Goal: Task Accomplishment & Management: Use online tool/utility

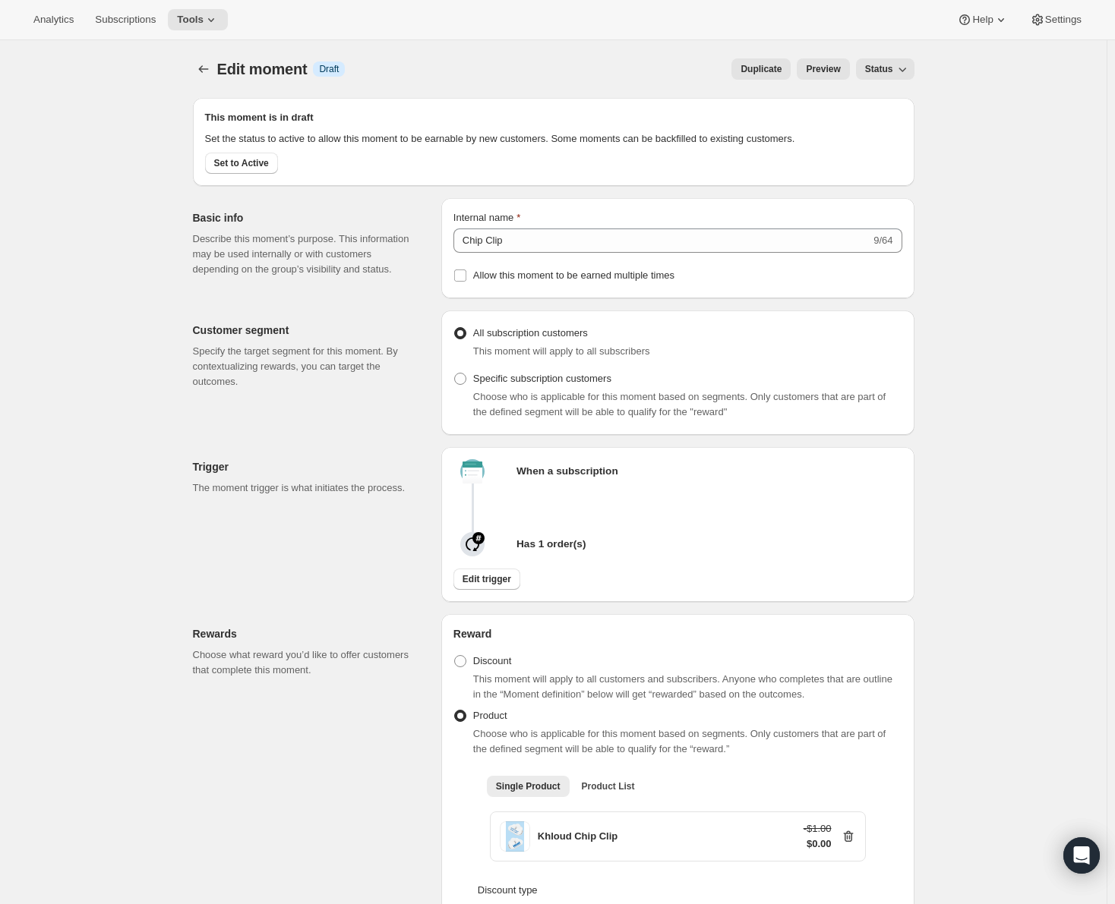
click at [771, 68] on span "Duplicate" at bounding box center [760, 69] width 41 height 12
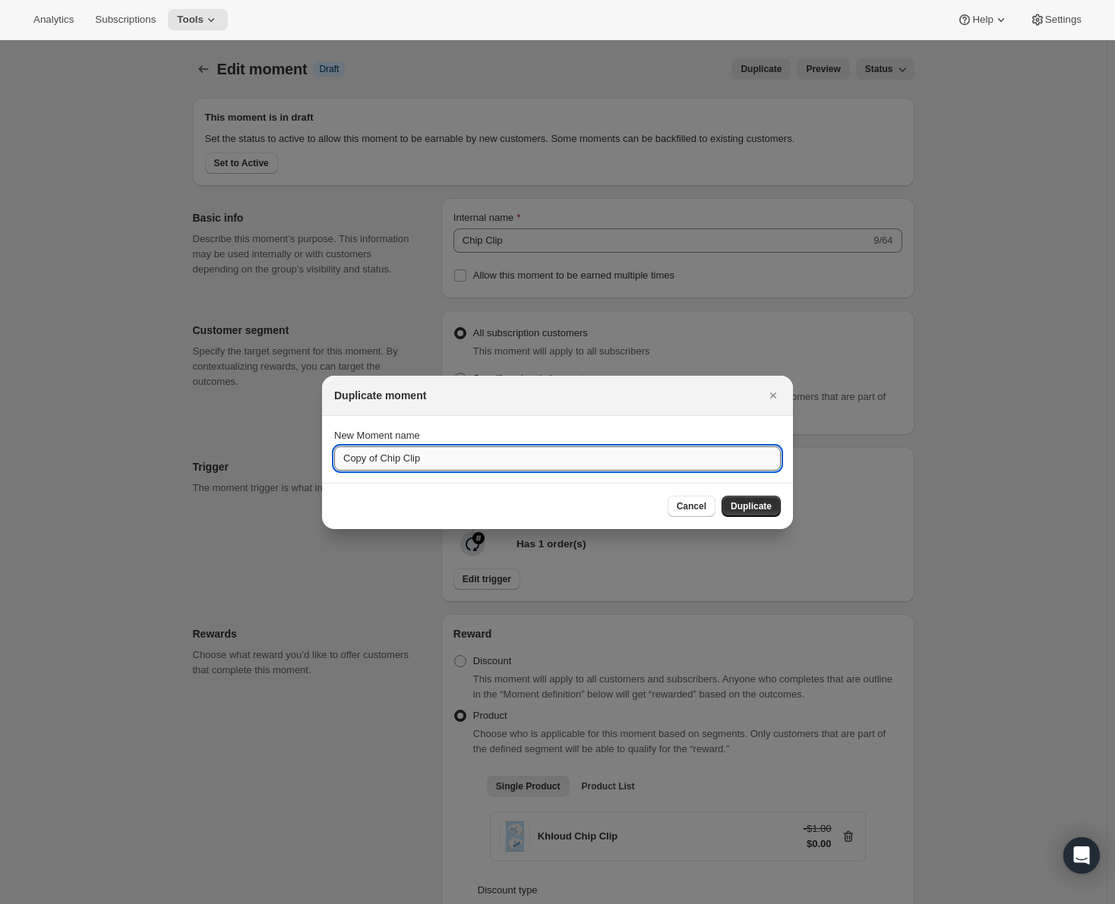
click at [460, 456] on input "Copy of Chip Clip" at bounding box center [557, 458] width 446 height 24
type input "Tote Bag"
click at [747, 509] on span "Duplicate" at bounding box center [750, 506] width 41 height 12
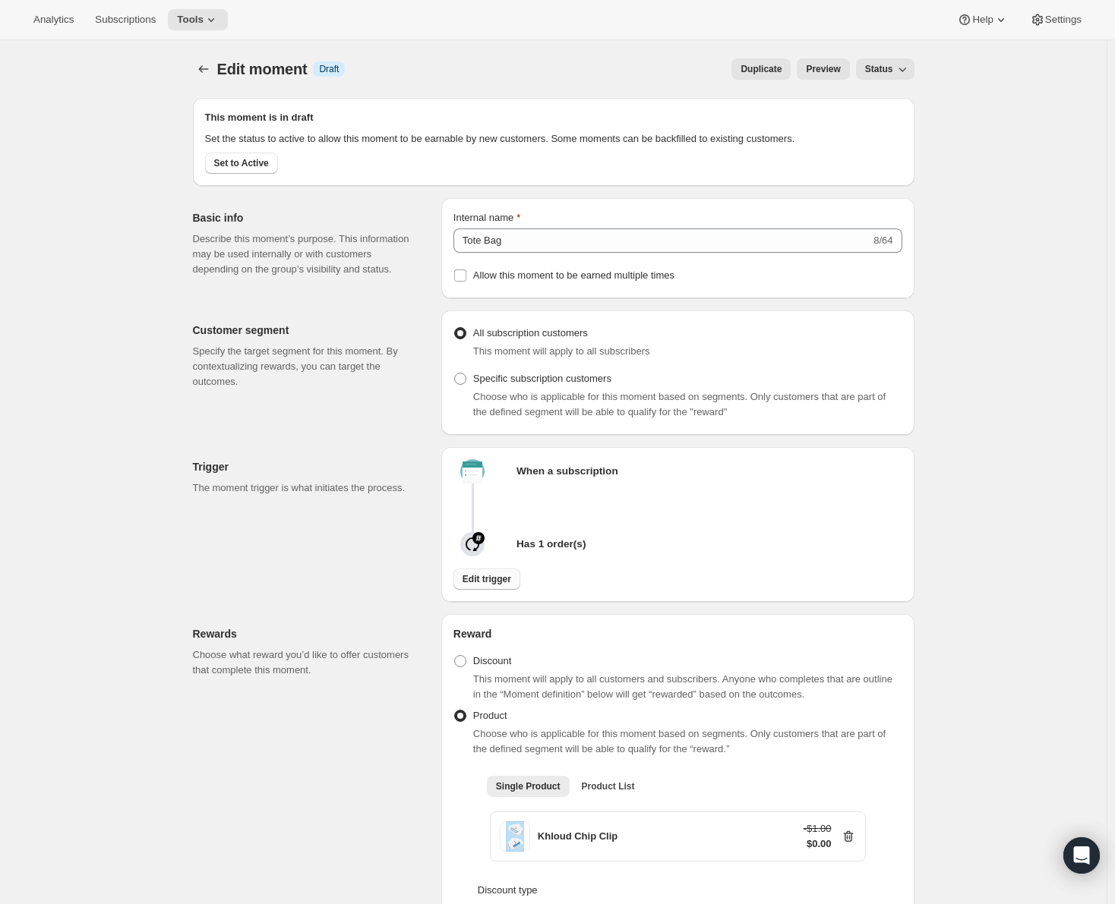
click at [489, 576] on span "Edit trigger" at bounding box center [486, 579] width 49 height 12
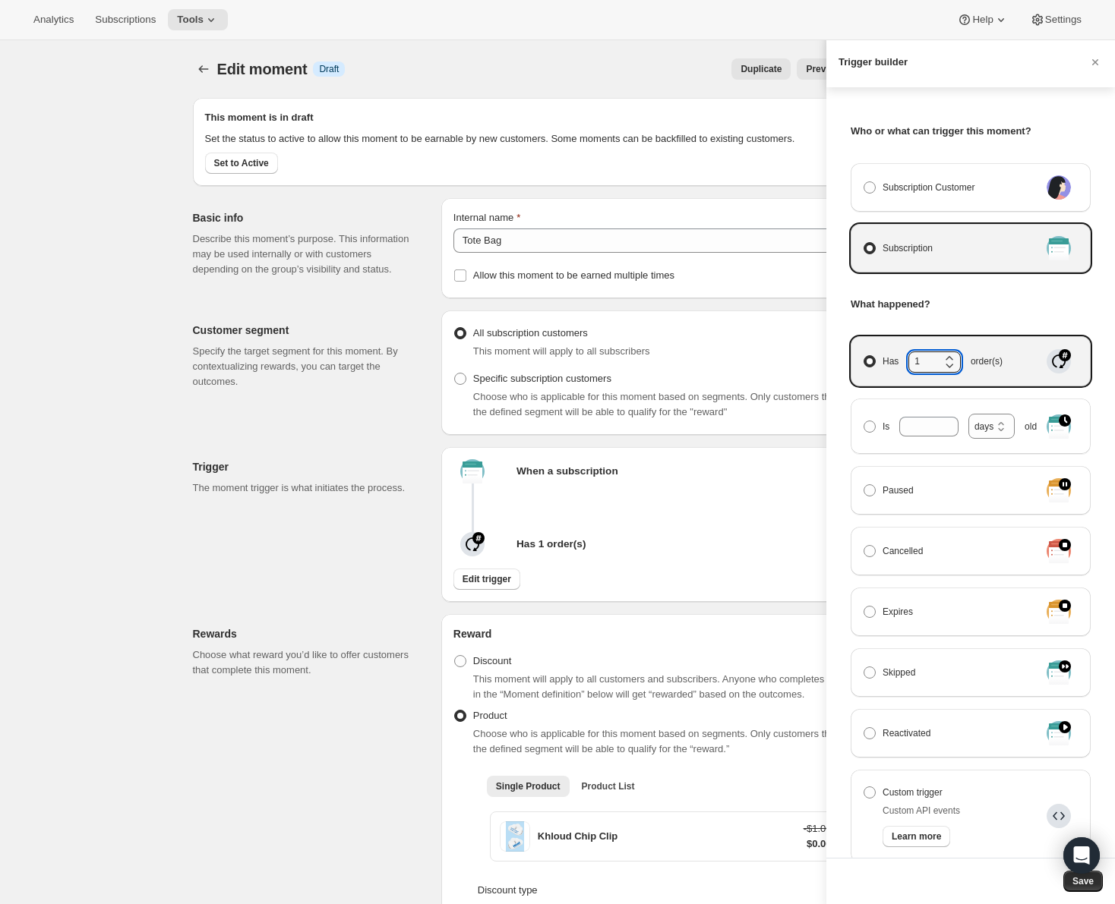
drag, startPoint x: 930, startPoint y: 364, endPoint x: 872, endPoint y: 364, distance: 57.7
click at [872, 364] on label "Has 1 order(s)" at bounding box center [951, 361] width 177 height 26
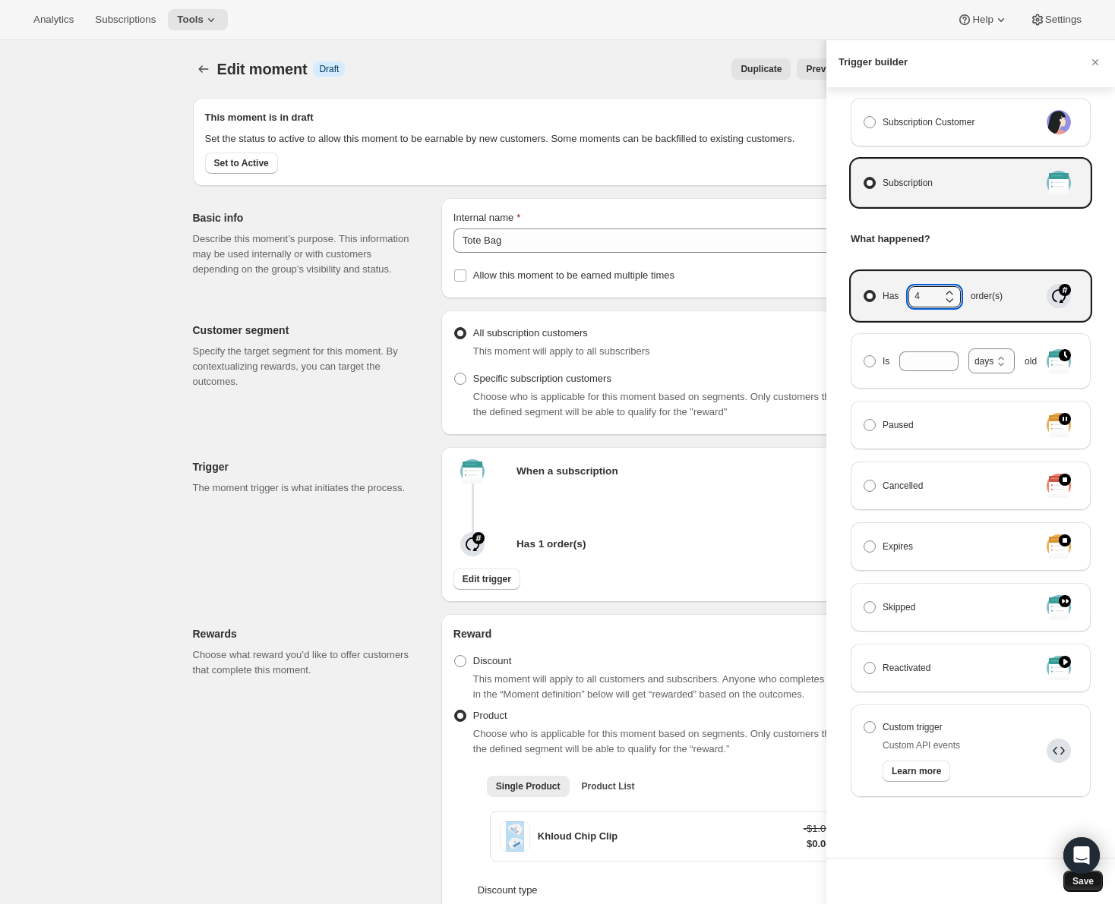
type input "4"
click at [1092, 882] on span "Save" at bounding box center [1082, 881] width 21 height 12
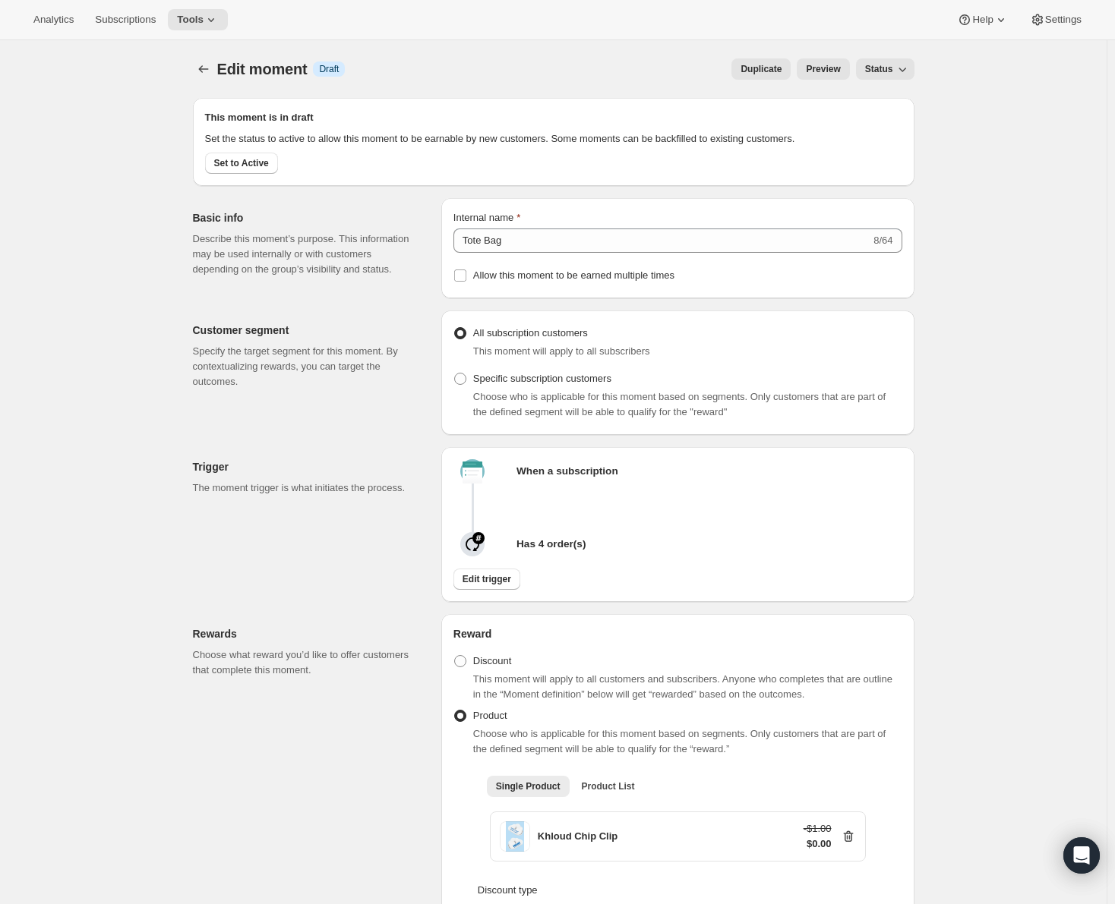
scroll to position [76, 0]
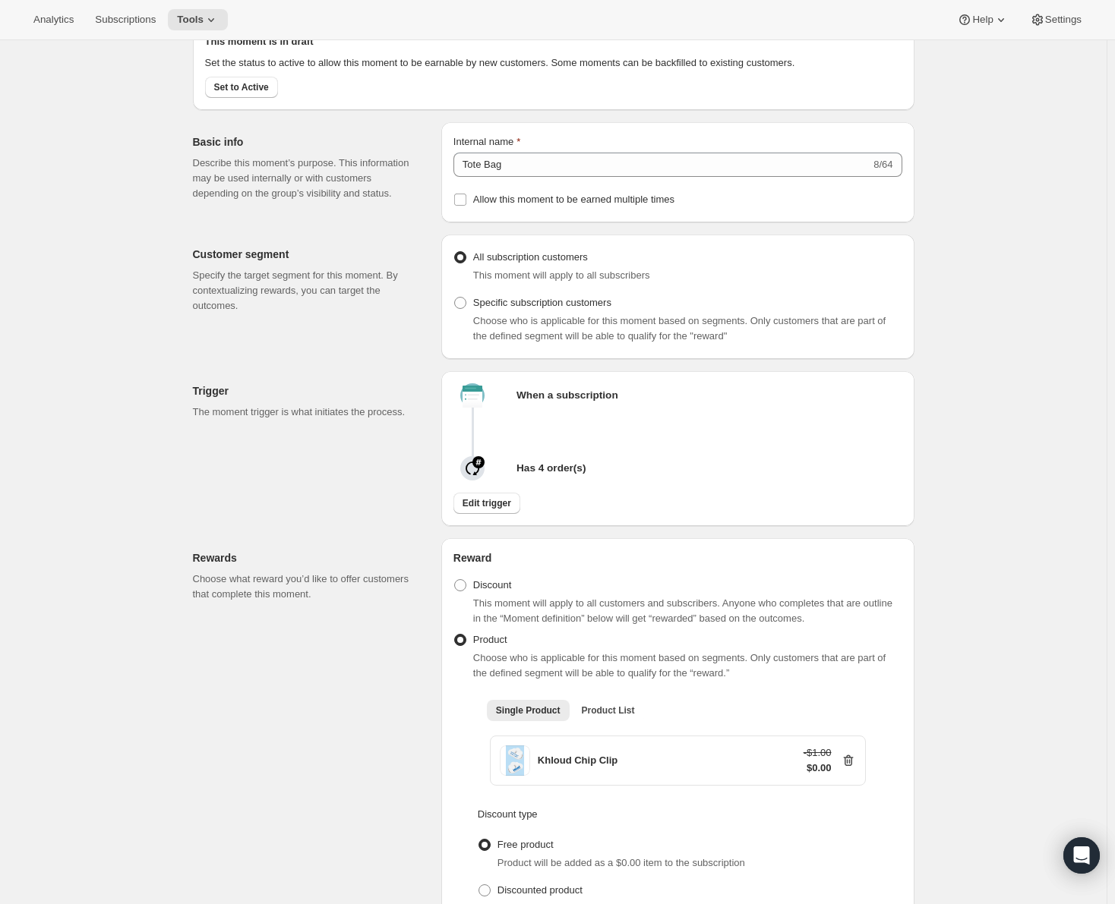
click at [856, 756] on icon at bounding box center [847, 760] width 15 height 15
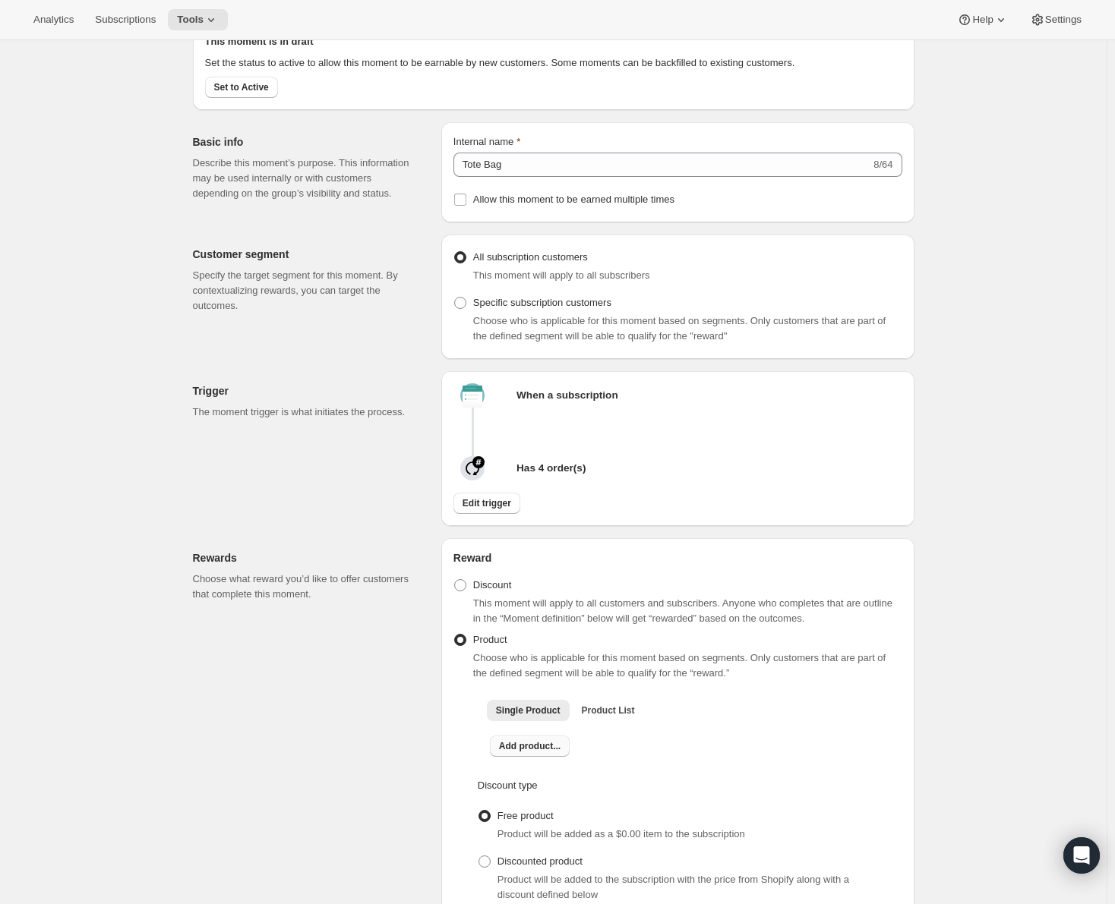
click at [536, 752] on button "Add product..." at bounding box center [530, 746] width 80 height 21
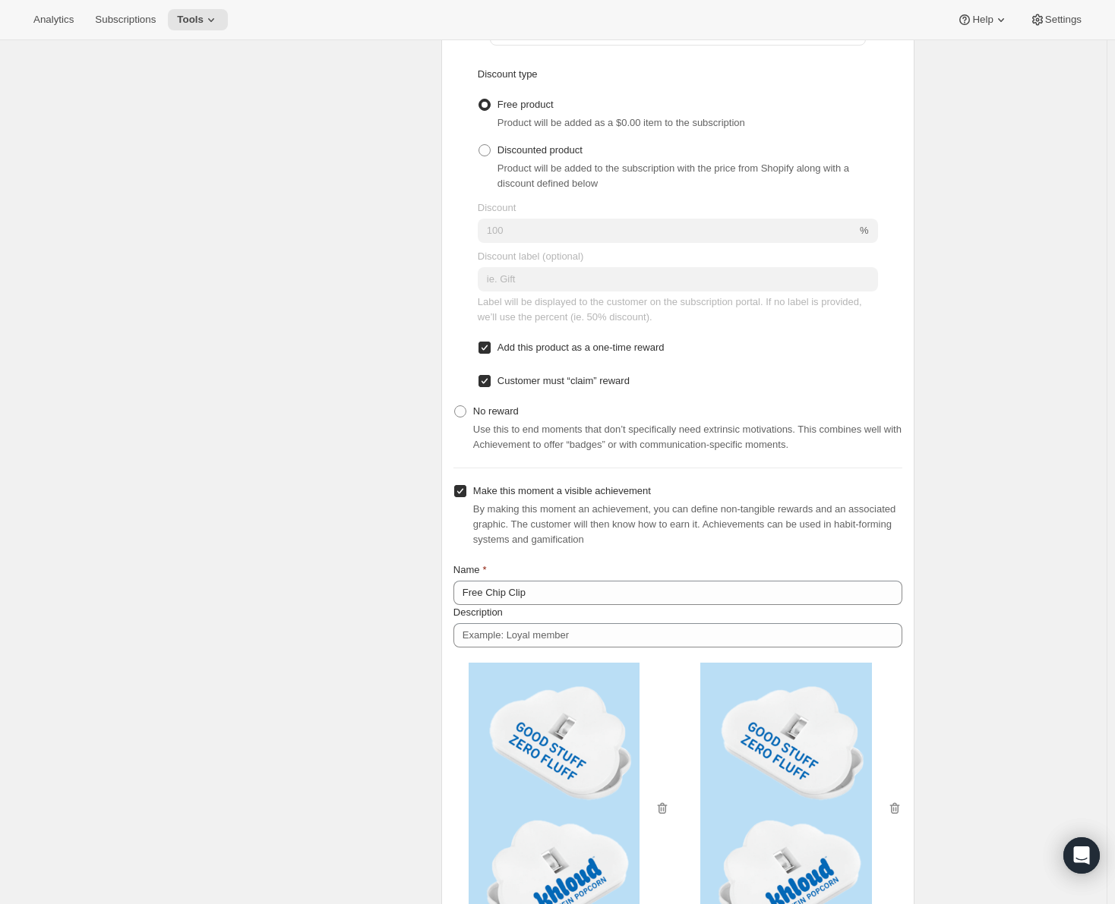
scroll to position [835, 0]
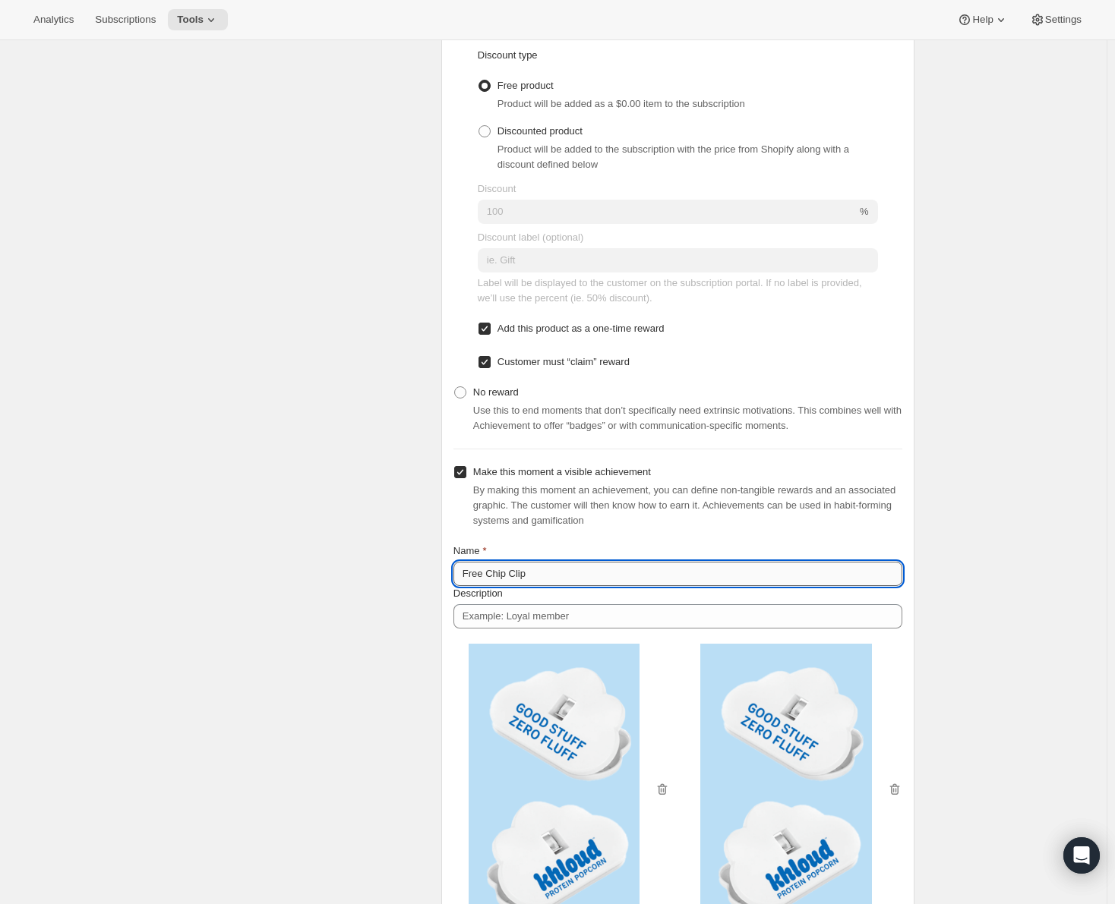
click at [537, 573] on input "Free Chip Clip" at bounding box center [677, 574] width 449 height 24
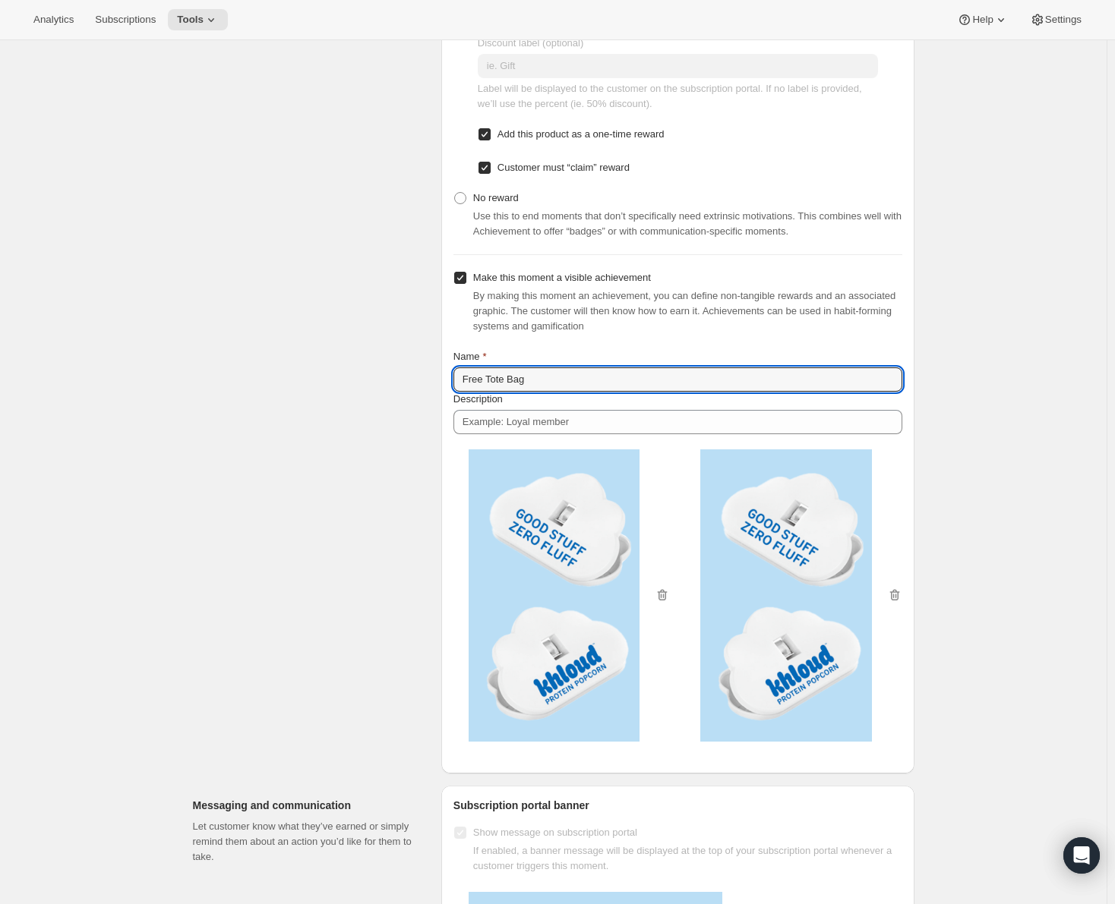
scroll to position [1215, 0]
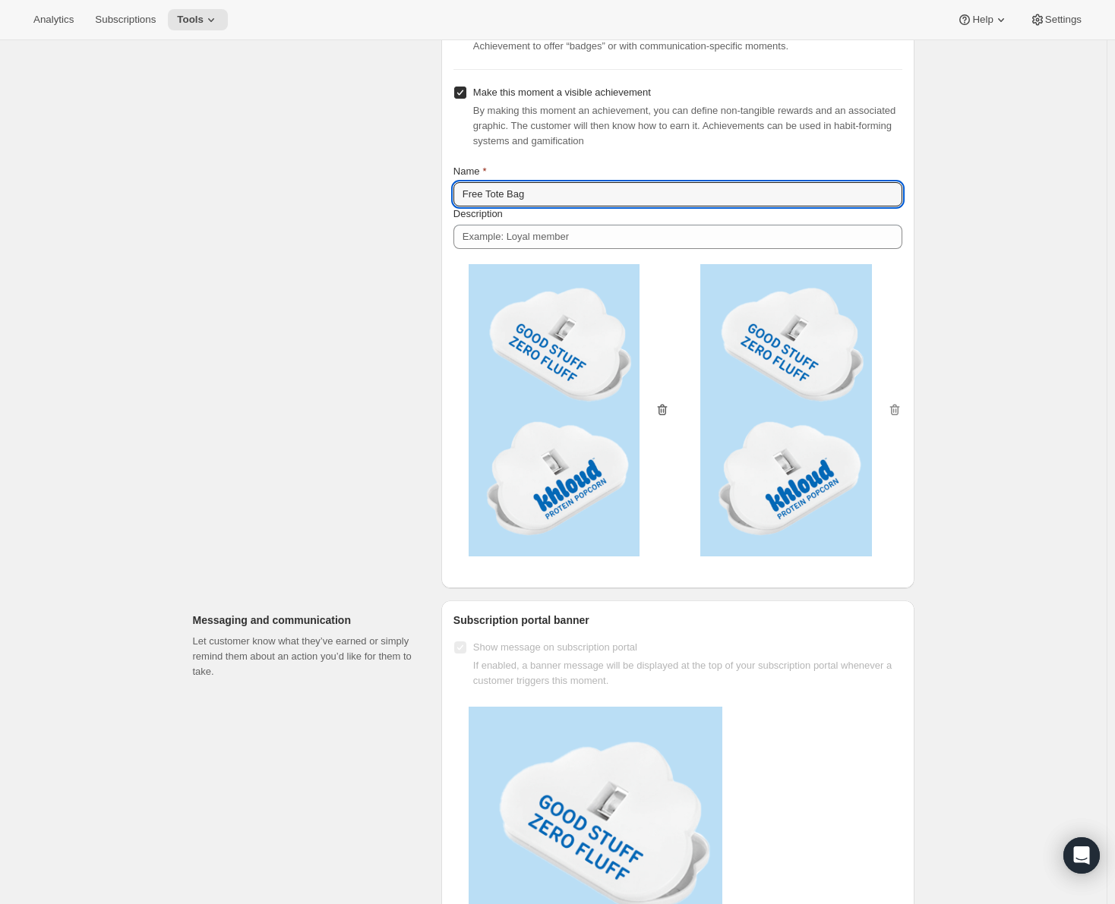
type input "Free Tote Bag"
click at [662, 404] on icon "button" at bounding box center [661, 409] width 15 height 15
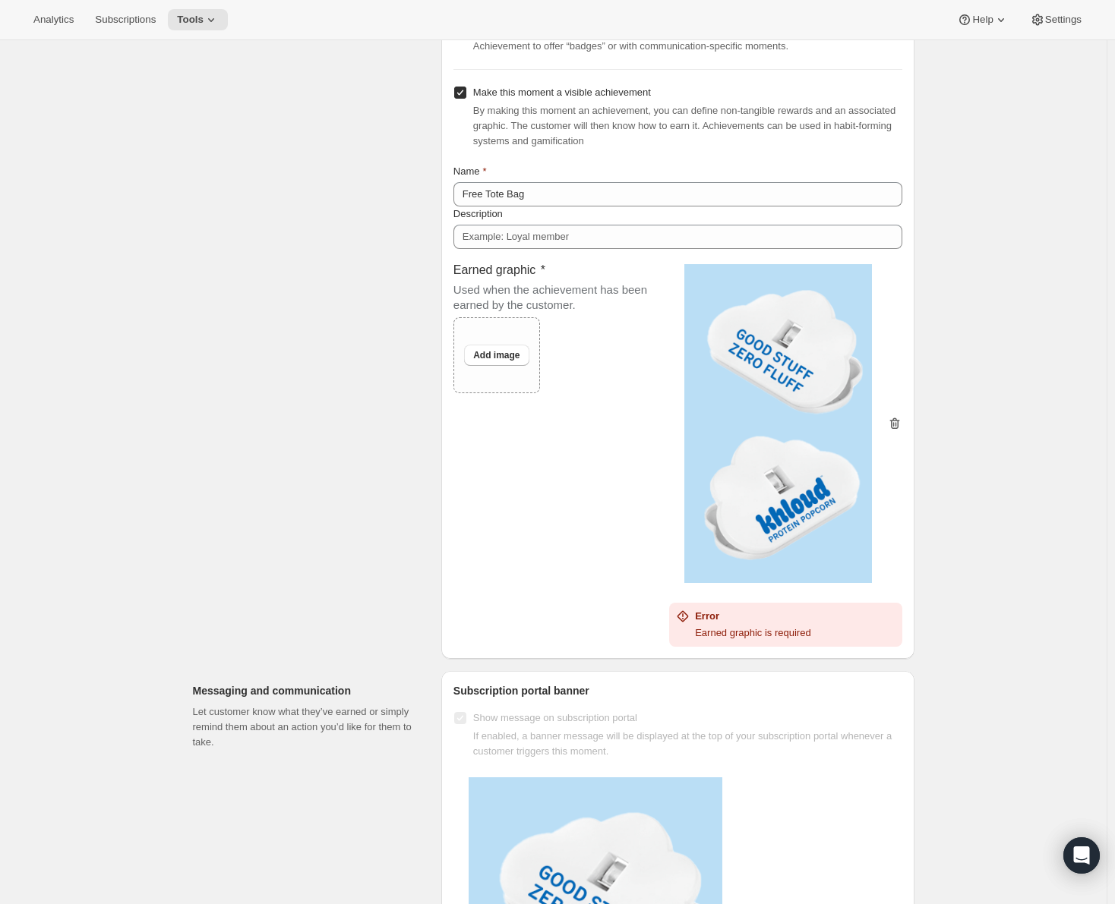
click at [899, 421] on icon "button" at bounding box center [894, 423] width 10 height 11
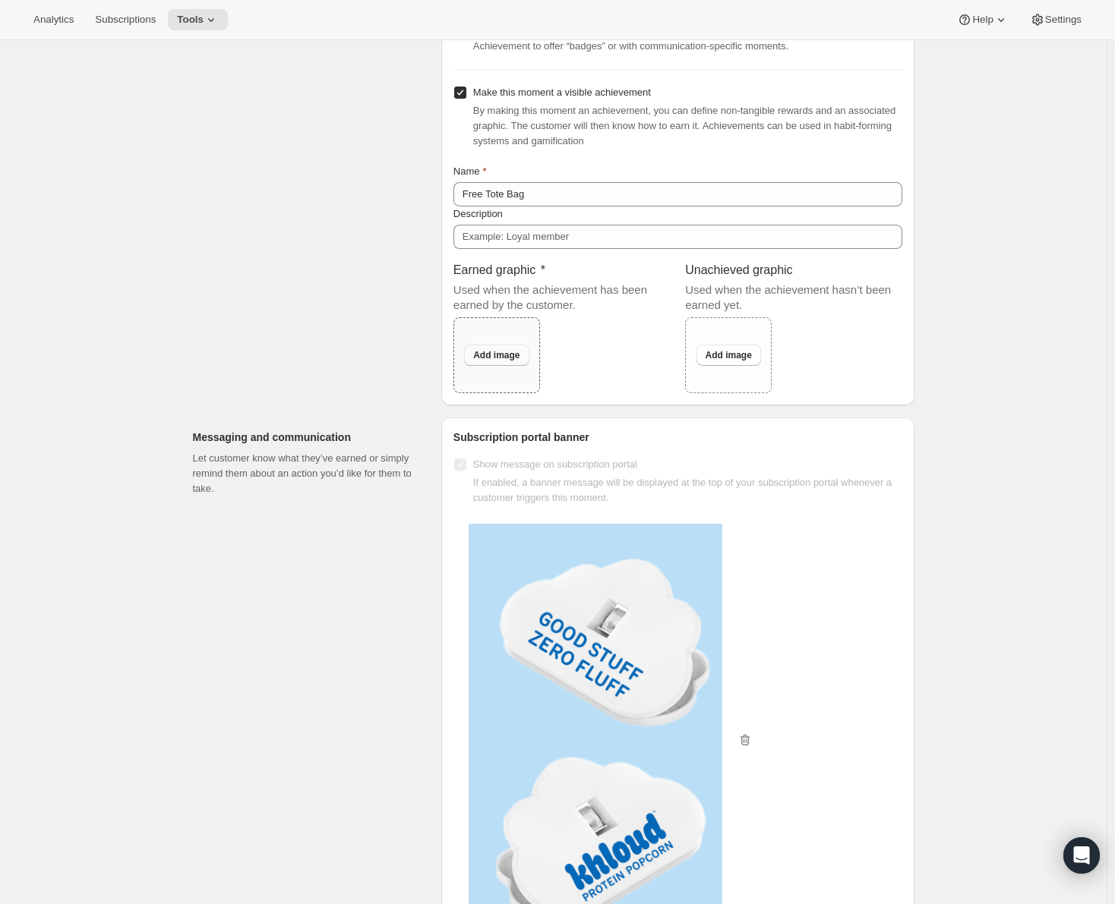
click at [511, 354] on span "Add image" at bounding box center [496, 355] width 46 height 12
type input "C:\fakepath\Screenshot [DATE] 10.37.22 AM.png"
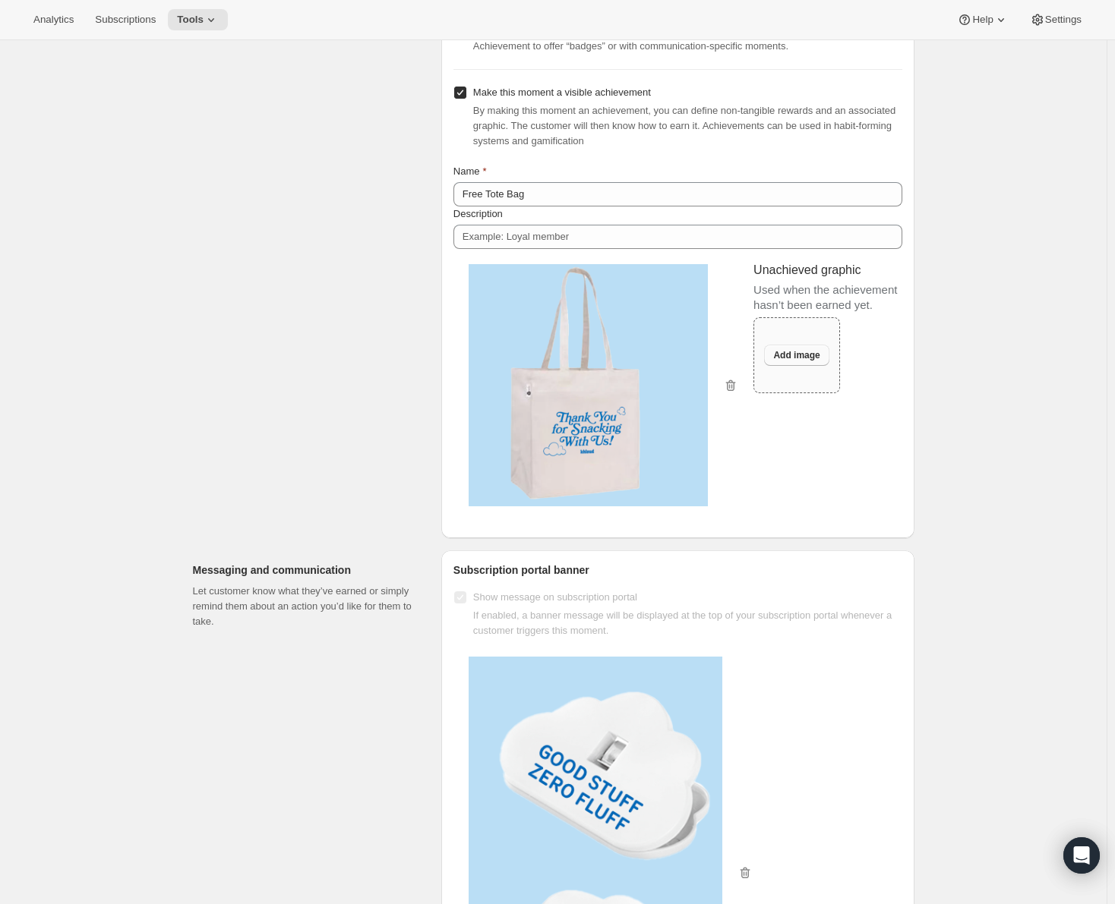
click at [804, 352] on span "Add image" at bounding box center [796, 355] width 46 height 12
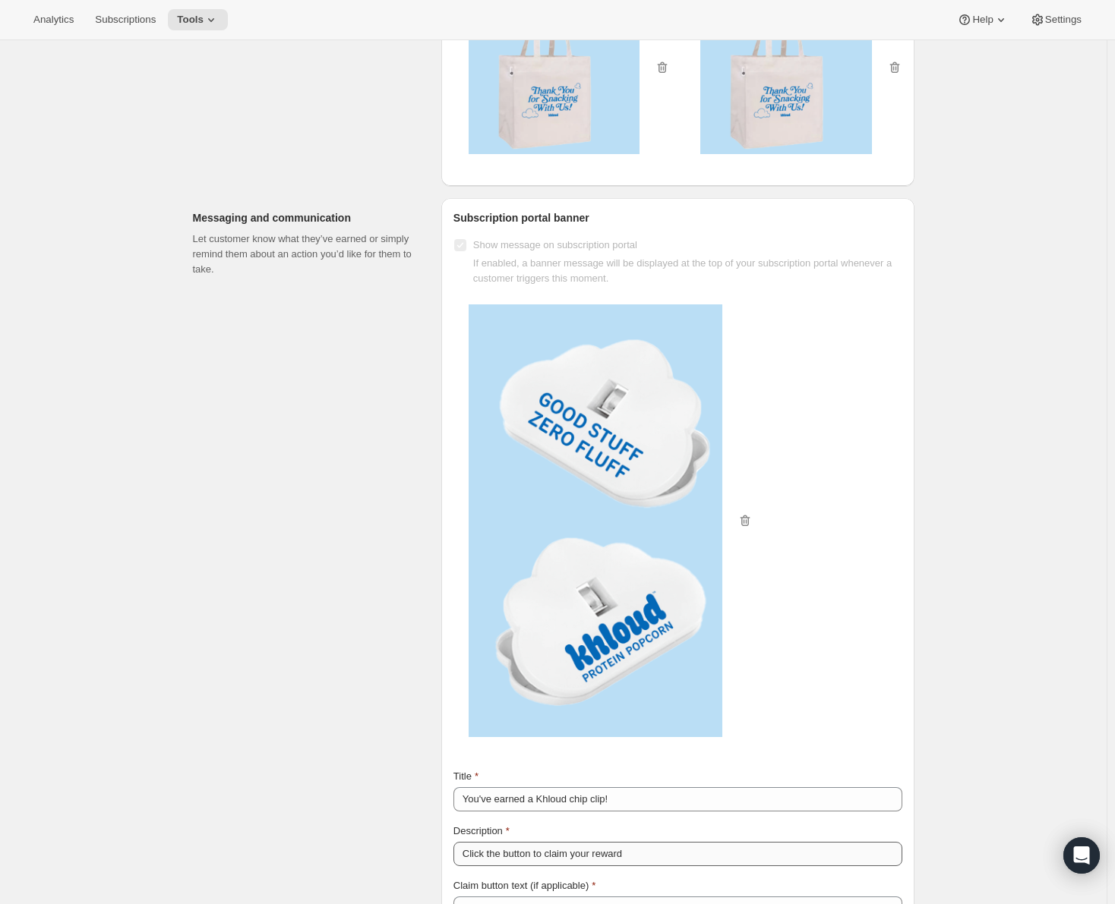
scroll to position [1746, 0]
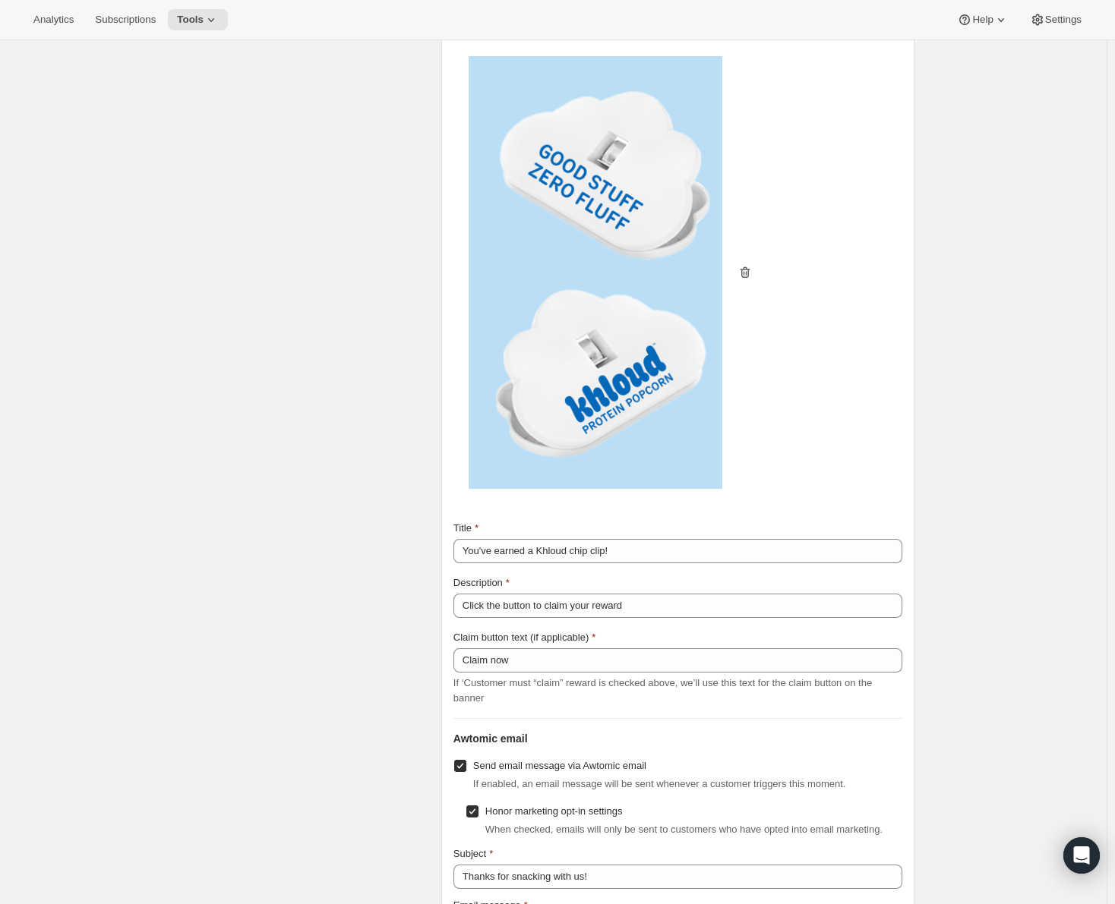
click at [745, 271] on icon "button" at bounding box center [745, 271] width 10 height 11
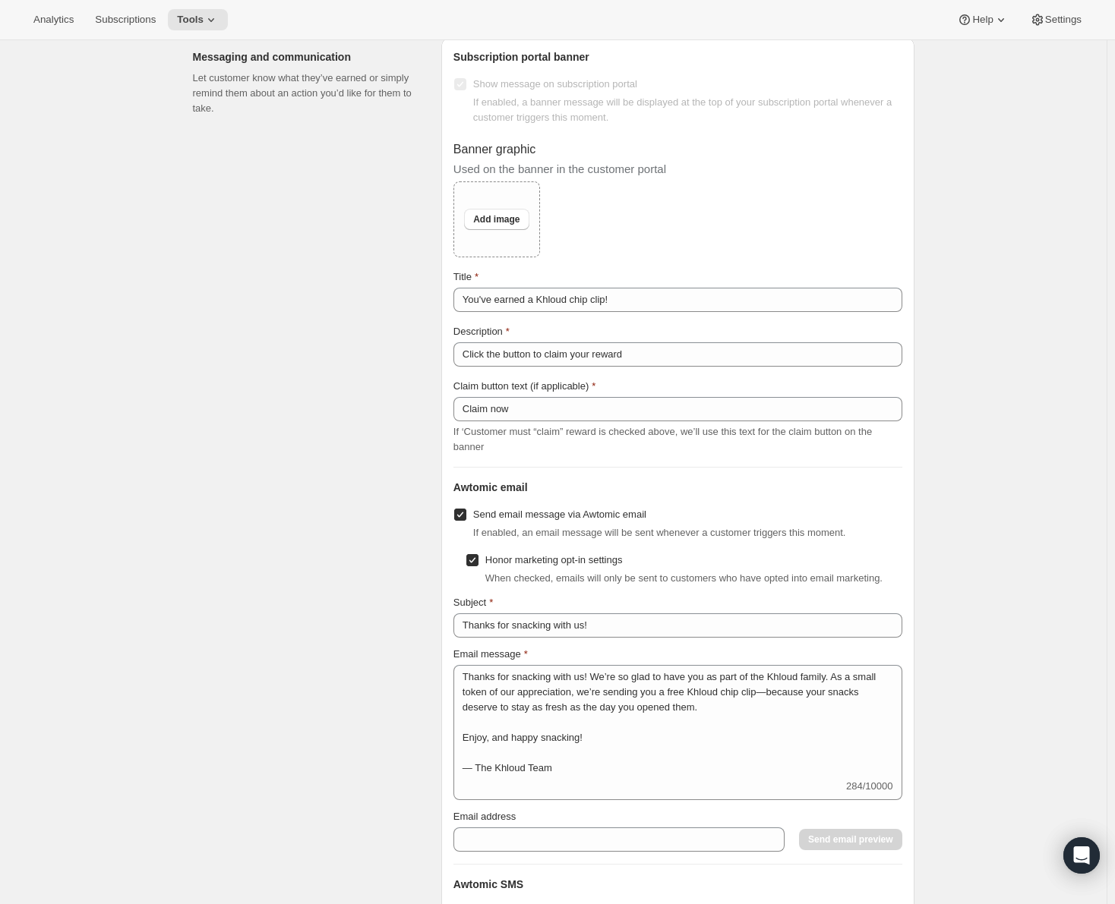
scroll to position [1367, 0]
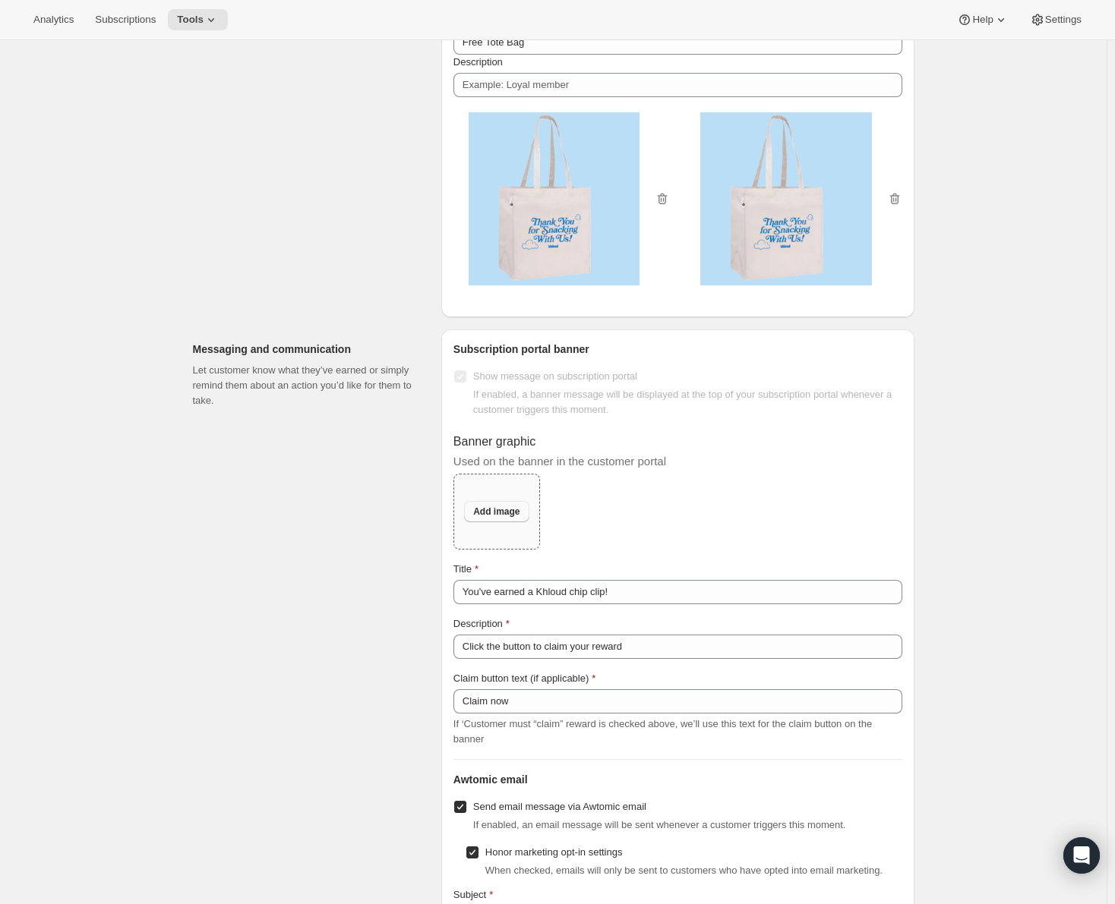
click at [497, 509] on span "Add image" at bounding box center [496, 512] width 46 height 12
type input "C:\fakepath\Screenshot [DATE] 10.37.22 AM.png"
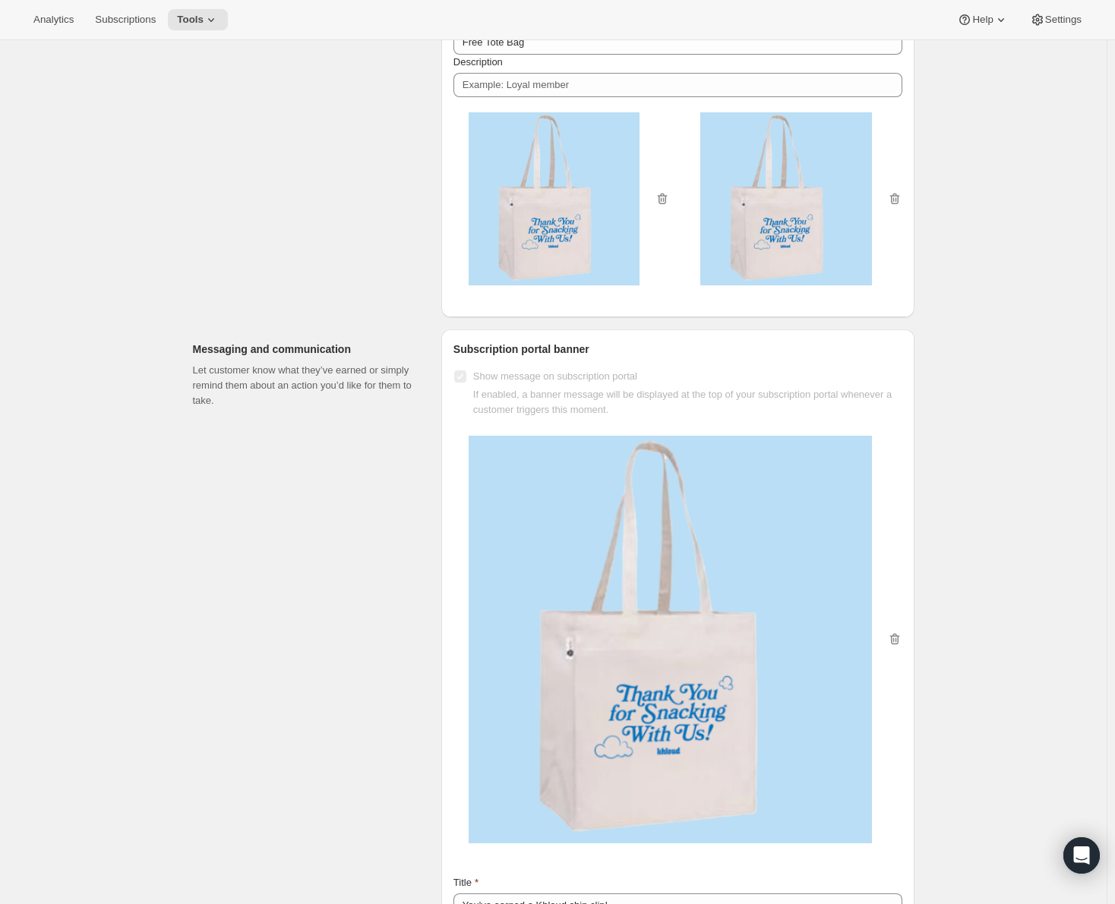
scroll to position [1670, 0]
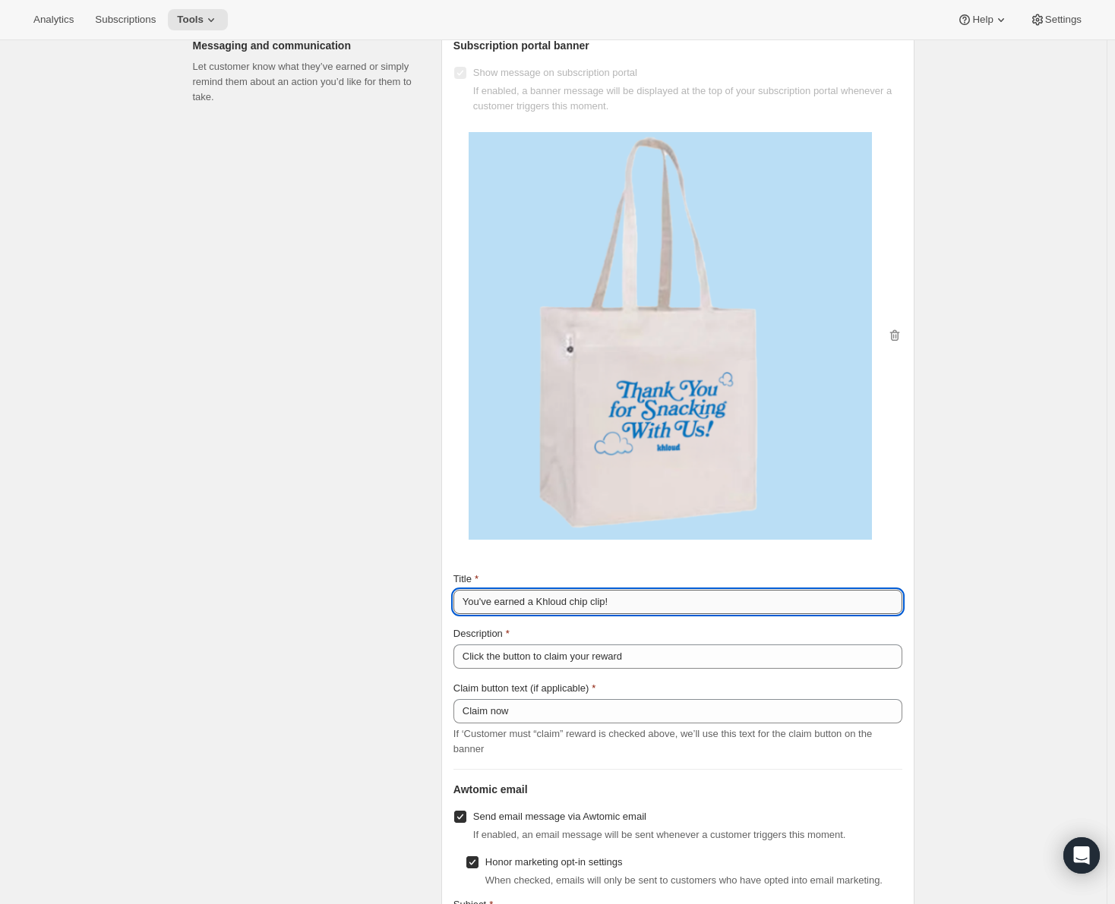
drag, startPoint x: 571, startPoint y: 599, endPoint x: 668, endPoint y: 601, distance: 97.2
click at [667, 601] on input "You've earned a Khloud chip clip!" at bounding box center [677, 602] width 449 height 24
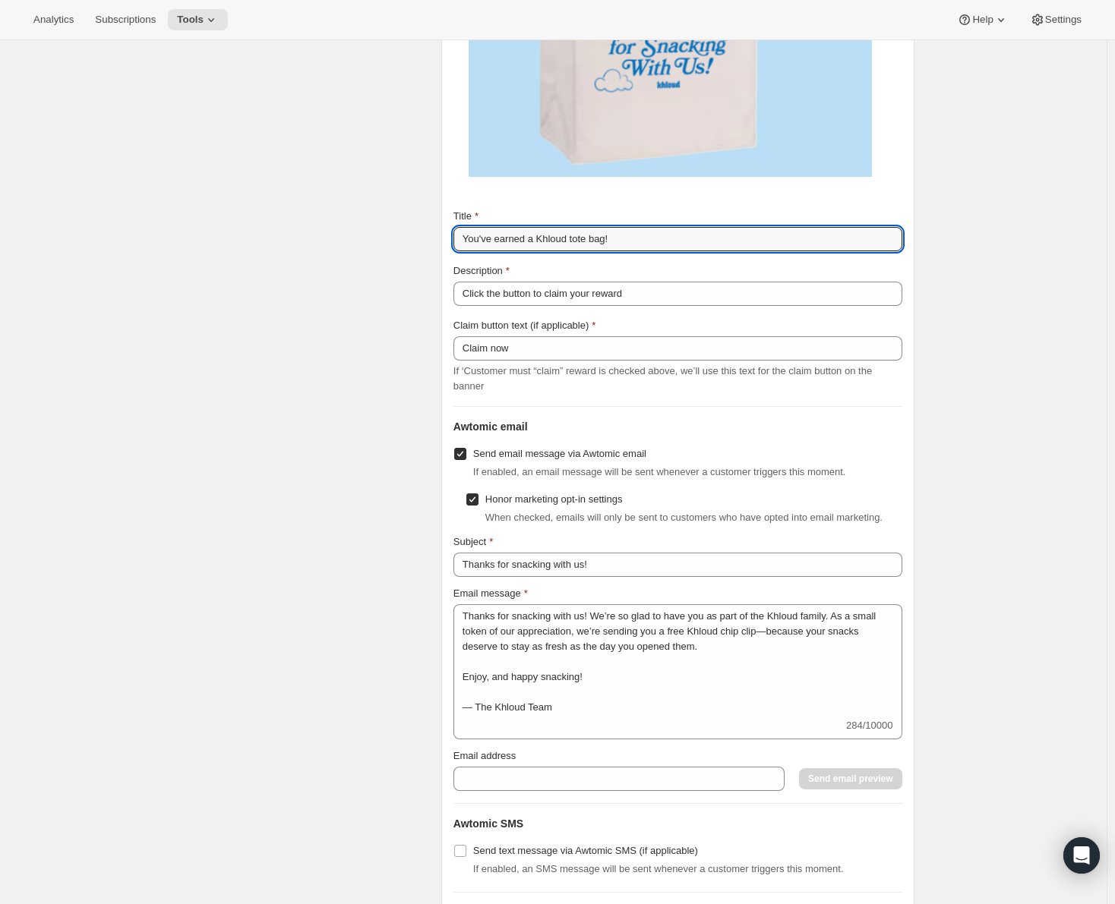
scroll to position [2050, 0]
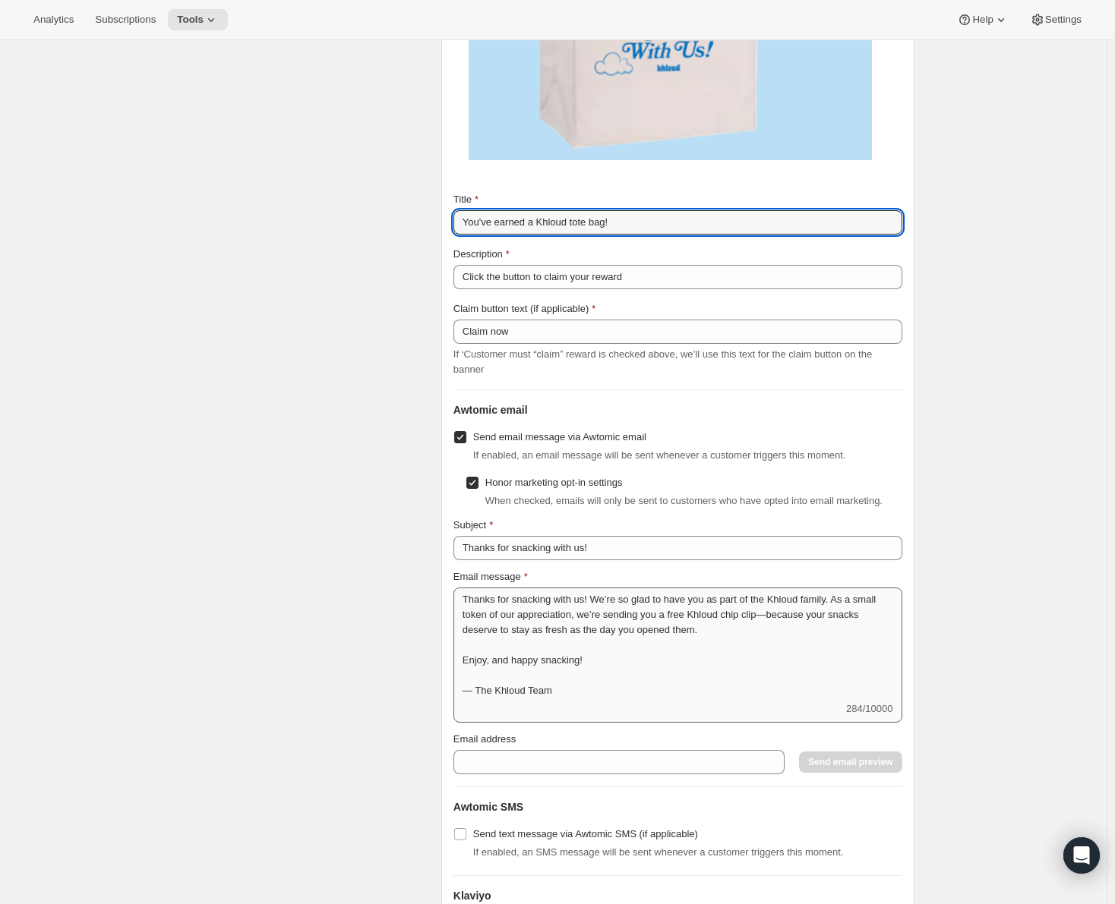
type input "You've earned a Khloud tote bag!"
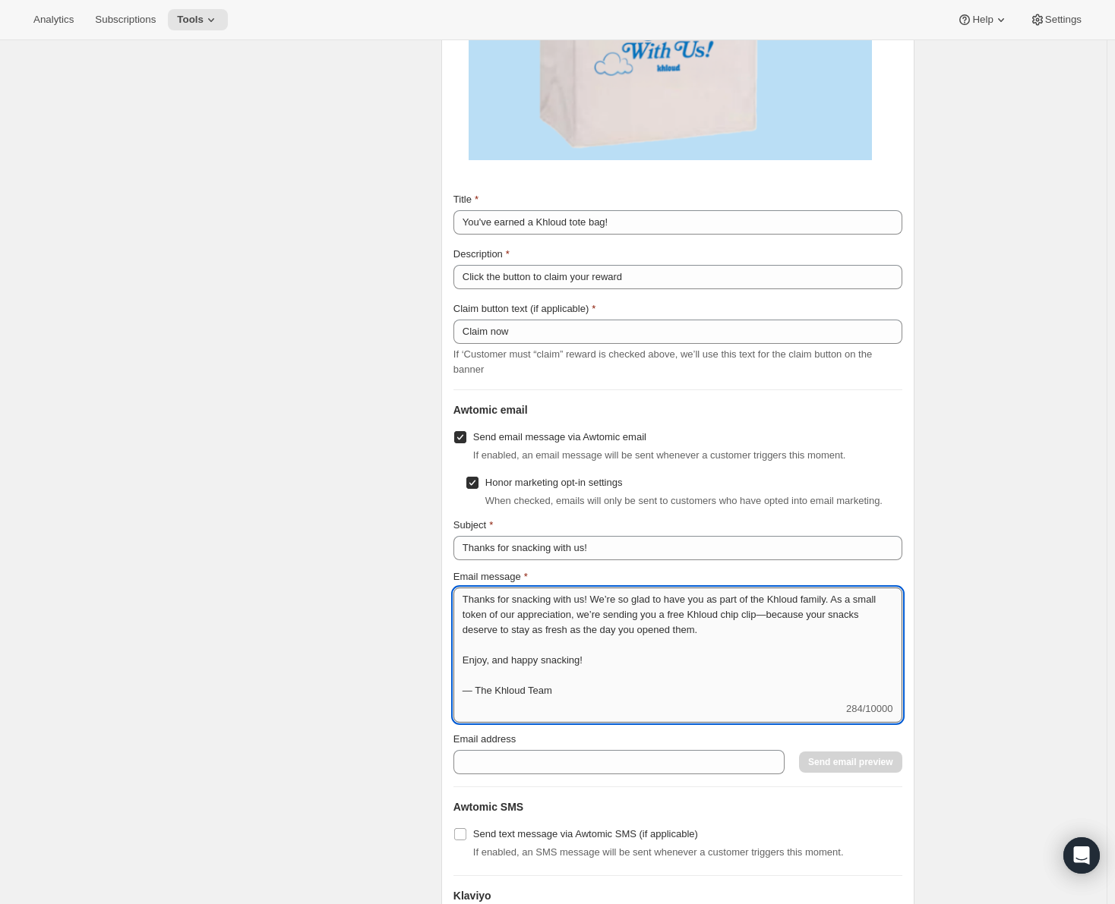
drag, startPoint x: 725, startPoint y: 611, endPoint x: 764, endPoint y: 613, distance: 38.8
click at [764, 613] on textarea "Thanks for snacking with us! We’re so glad to have you as part of the Khloud fa…" at bounding box center [677, 645] width 449 height 114
drag, startPoint x: 558, startPoint y: 693, endPoint x: 451, endPoint y: 592, distance: 147.2
click at [451, 592] on div "Subscription portal banner Show message on subscription portal If enabled, a ba…" at bounding box center [677, 296] width 473 height 1300
click at [598, 690] on textarea "Thanks for snacking with us! We’re so glad to have you as part of the Khloud fa…" at bounding box center [677, 645] width 449 height 114
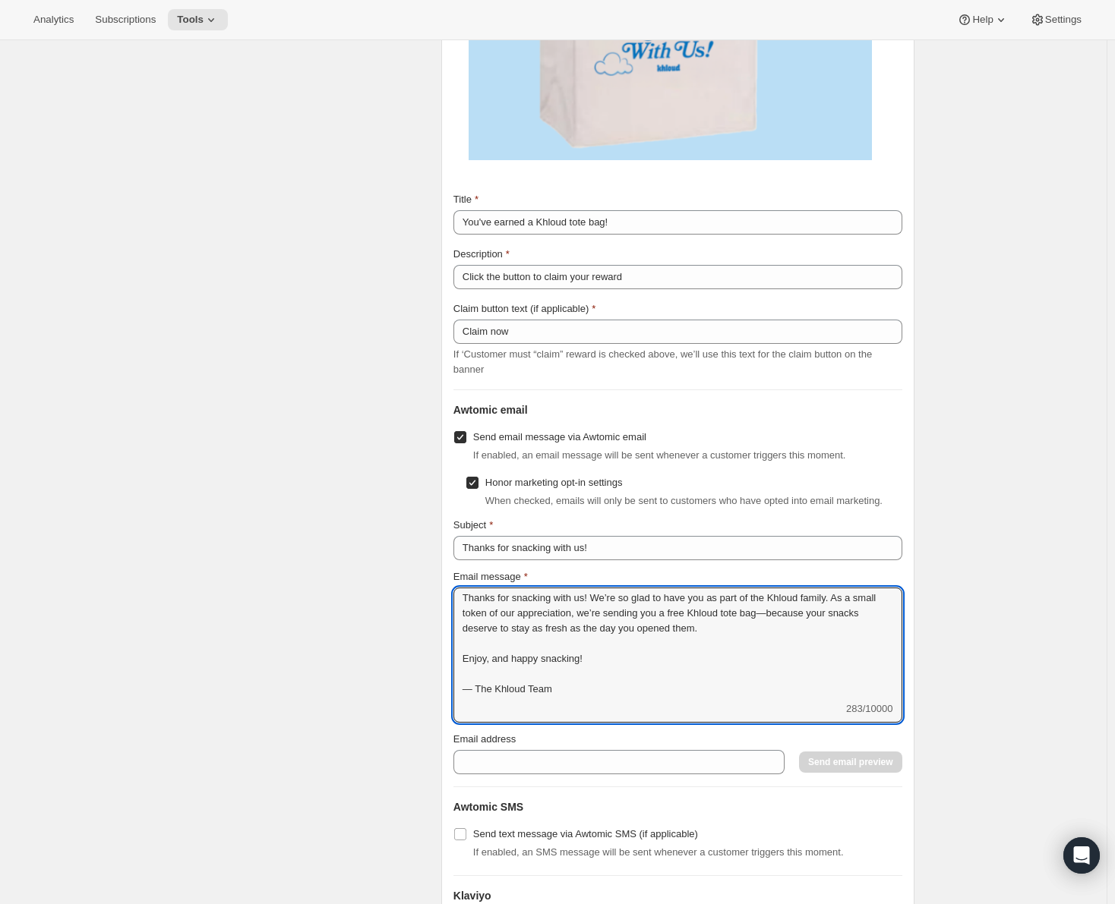
scroll to position [0, 0]
drag, startPoint x: 557, startPoint y: 689, endPoint x: 455, endPoint y: 588, distance: 143.9
click at [455, 588] on div "Subscription portal banner Show message on subscription portal If enabled, a ba…" at bounding box center [677, 296] width 473 height 1300
paste textarea "We’ve got something special for you—your very own [PERSON_NAME] tote bag! Now y…"
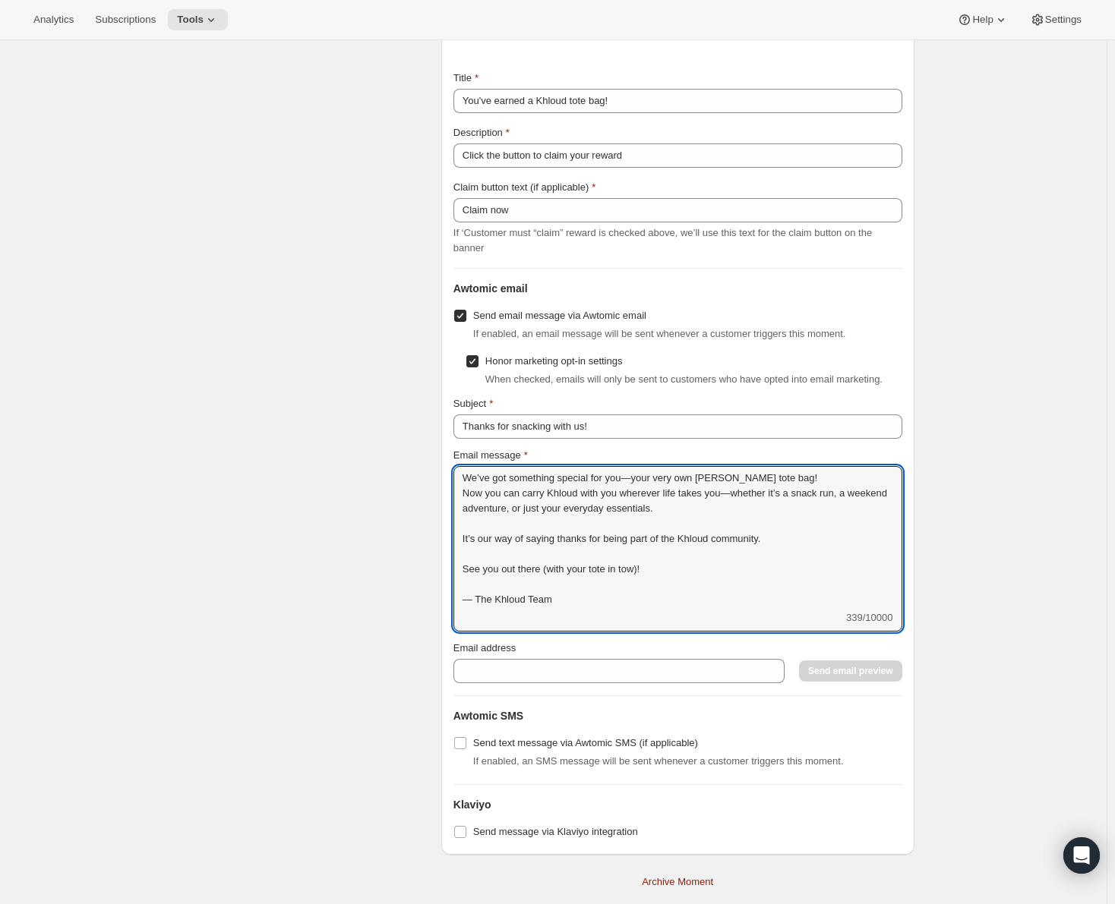
scroll to position [2201, 0]
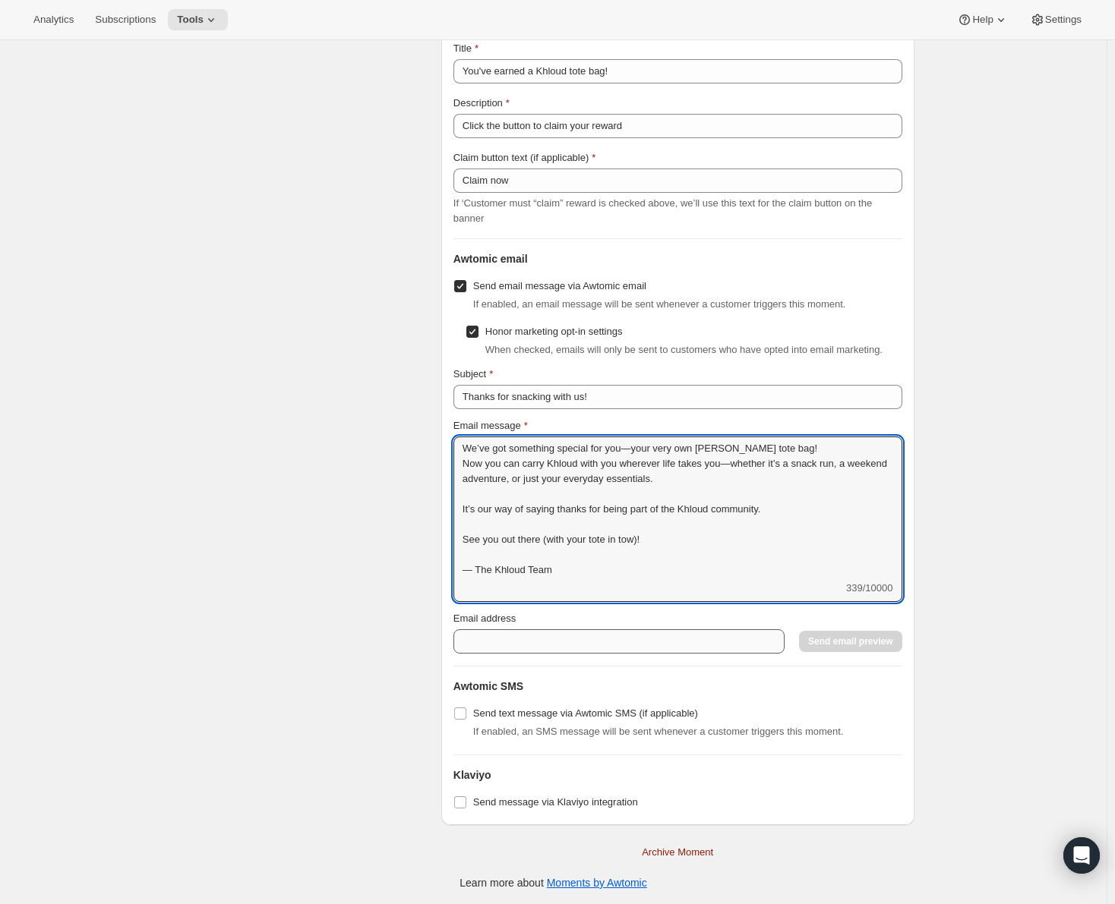
type textarea "We’ve got something special for you—your very own [PERSON_NAME] tote bag! Now y…"
click at [692, 643] on input "Email address" at bounding box center [618, 641] width 331 height 24
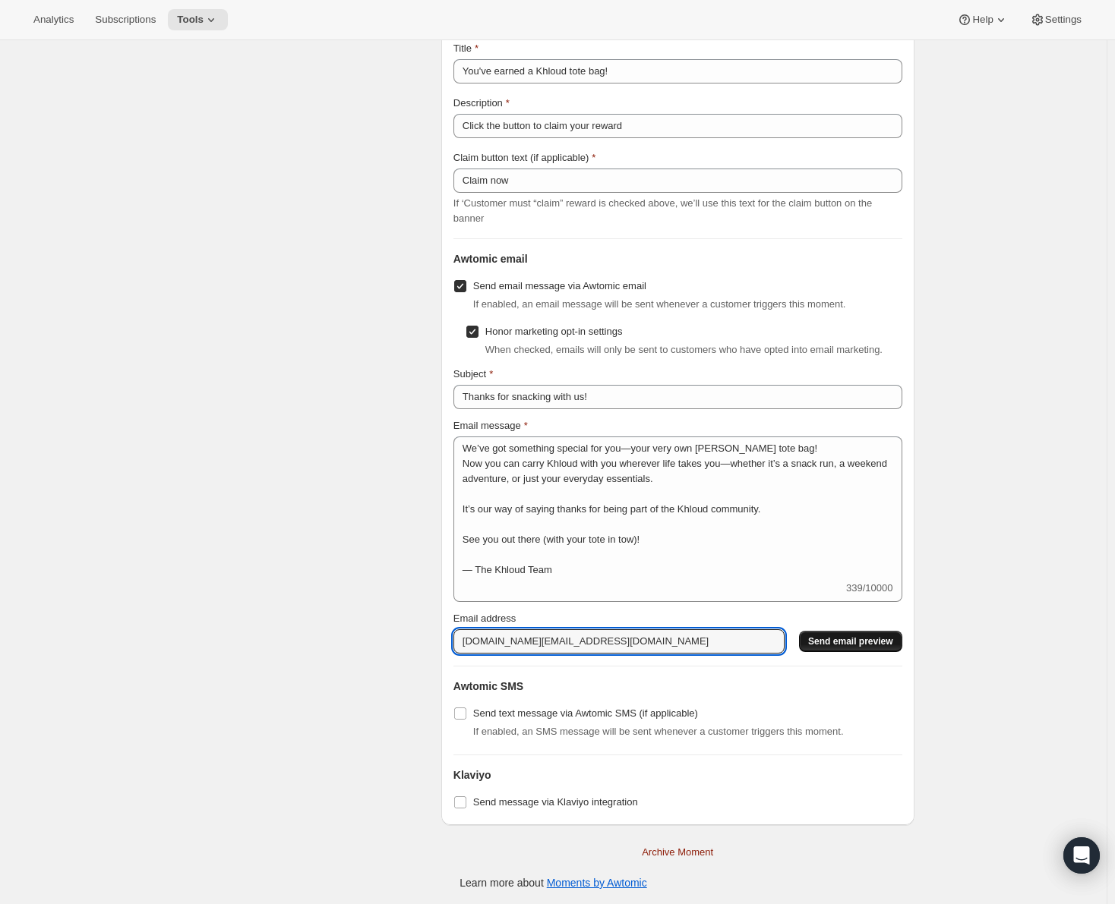
type input "[DOMAIN_NAME][EMAIL_ADDRESS][DOMAIN_NAME]"
click at [875, 640] on span "Send email preview" at bounding box center [850, 641] width 84 height 12
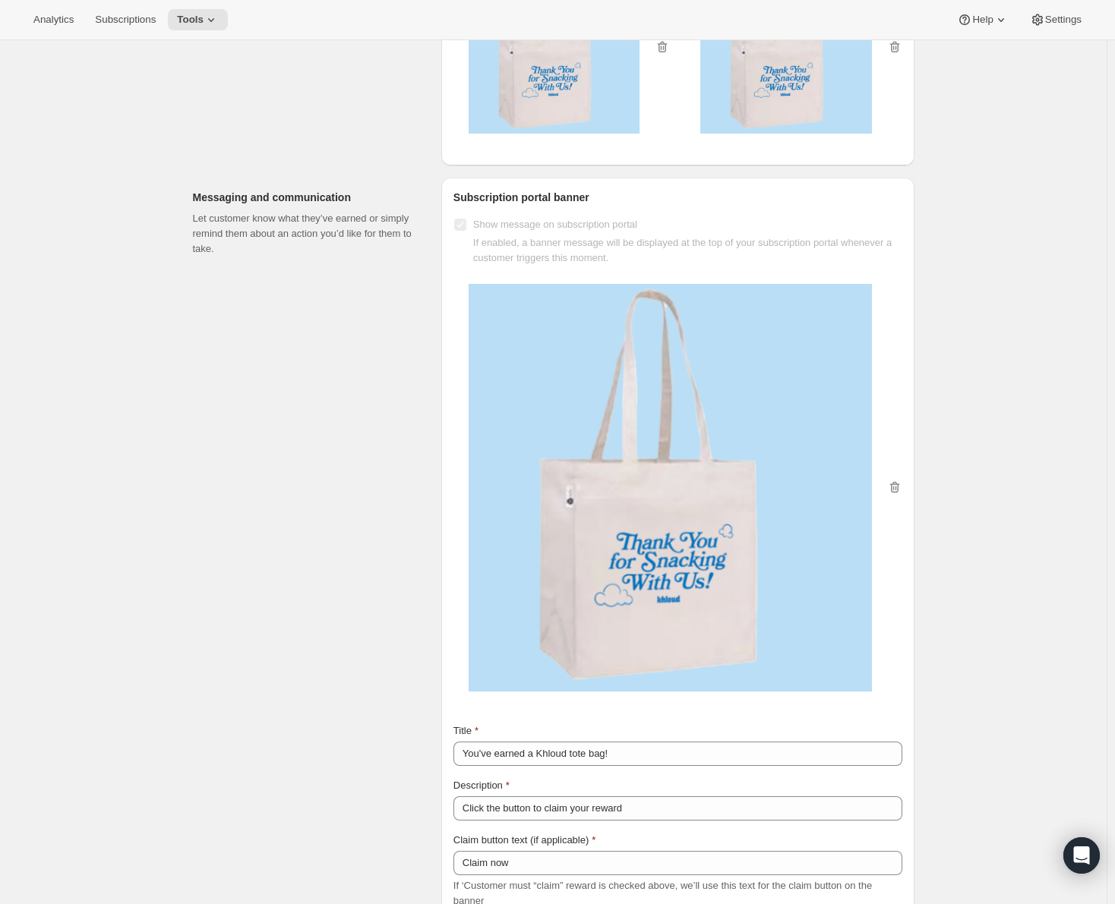
scroll to position [2050, 0]
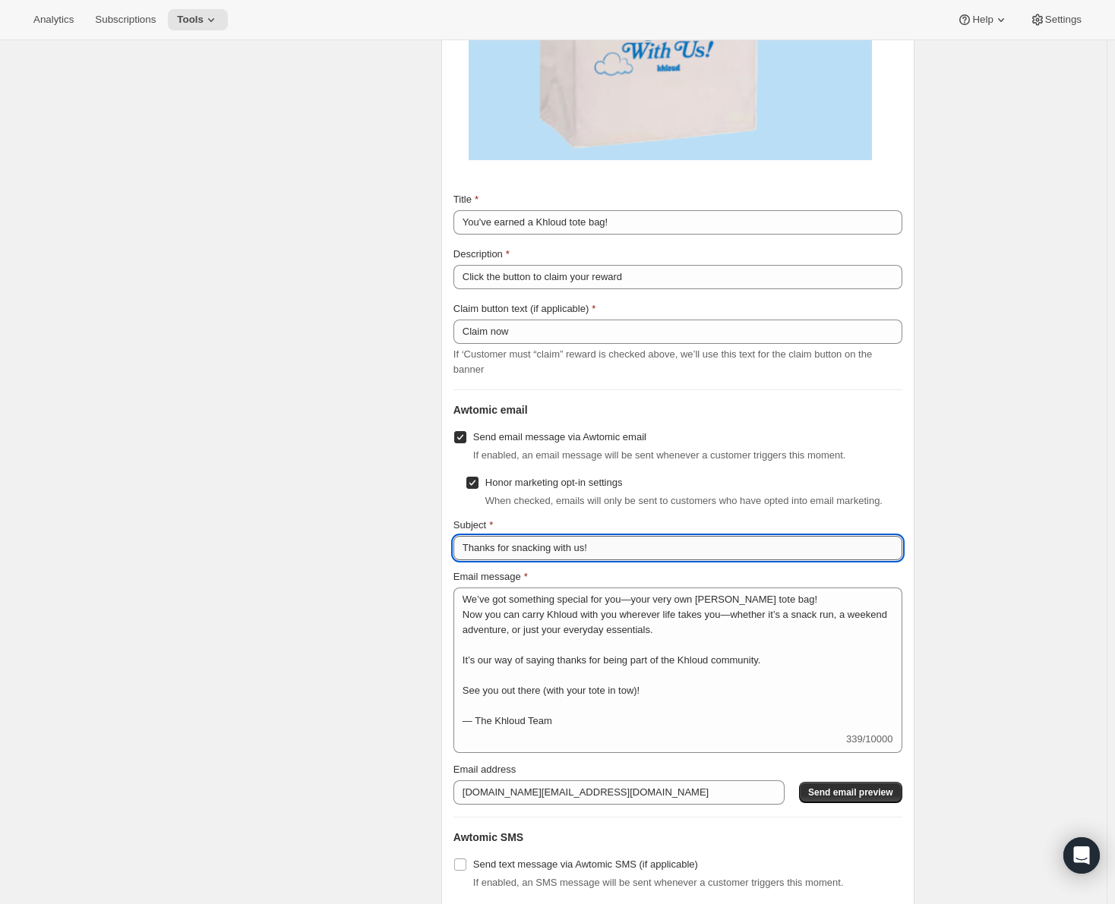
click at [663, 547] on input "Thanks for snacking with us!" at bounding box center [677, 548] width 449 height 24
type input "T"
type input "S"
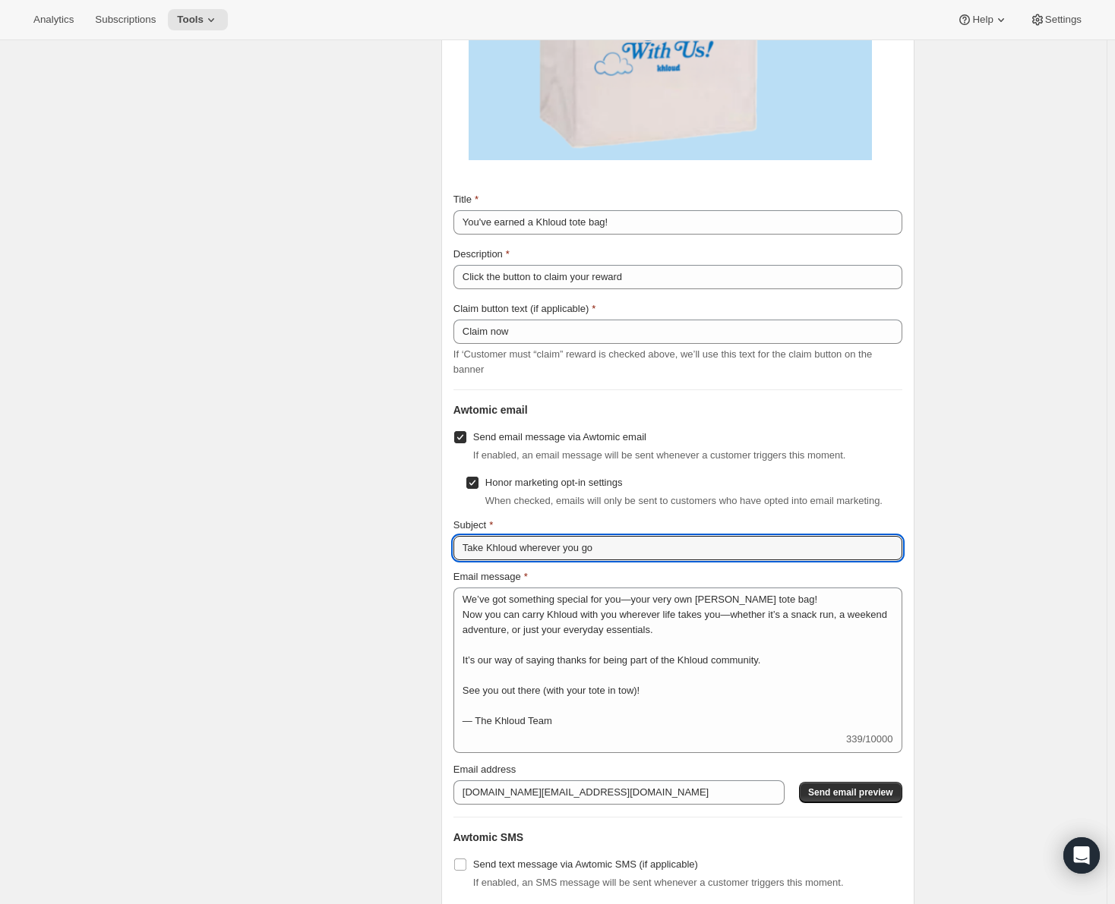
type input "Take Khloud wherever you go"
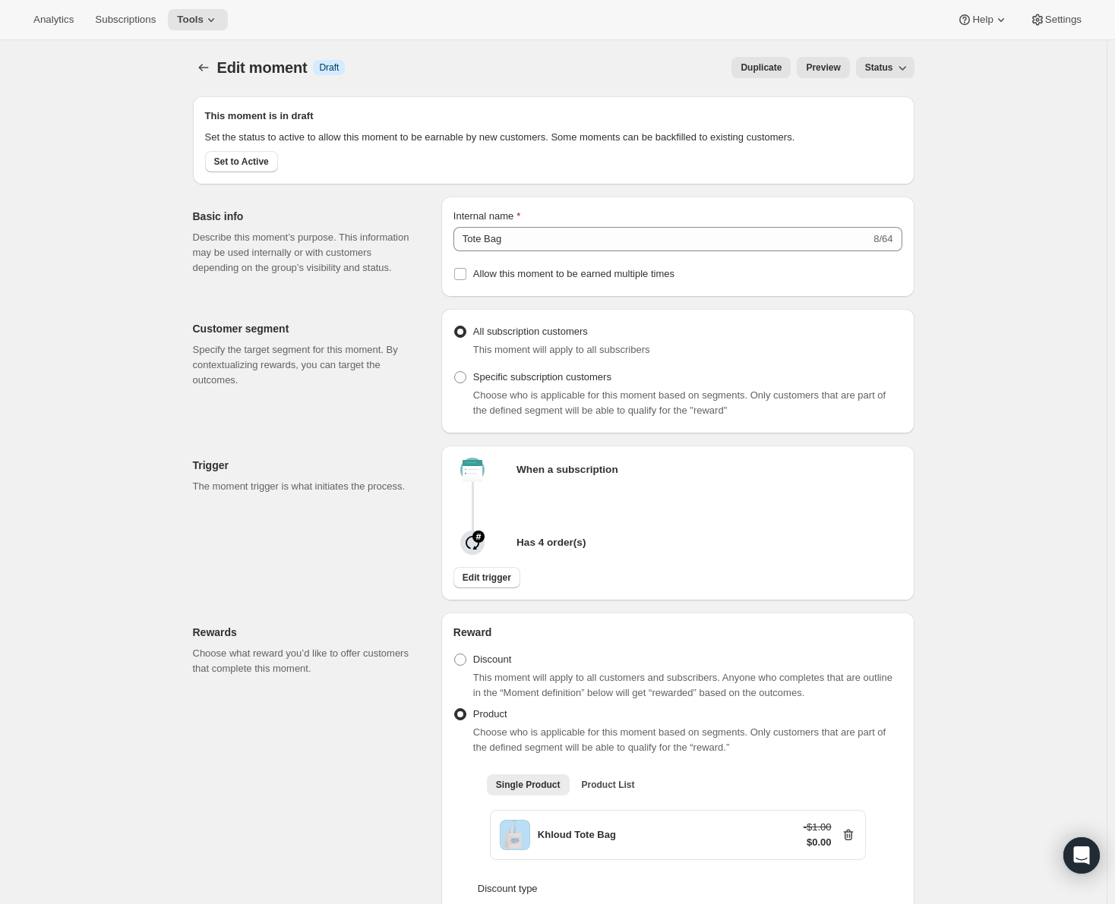
scroll to position [0, 0]
click at [201, 66] on icon "Create moment" at bounding box center [203, 68] width 15 height 15
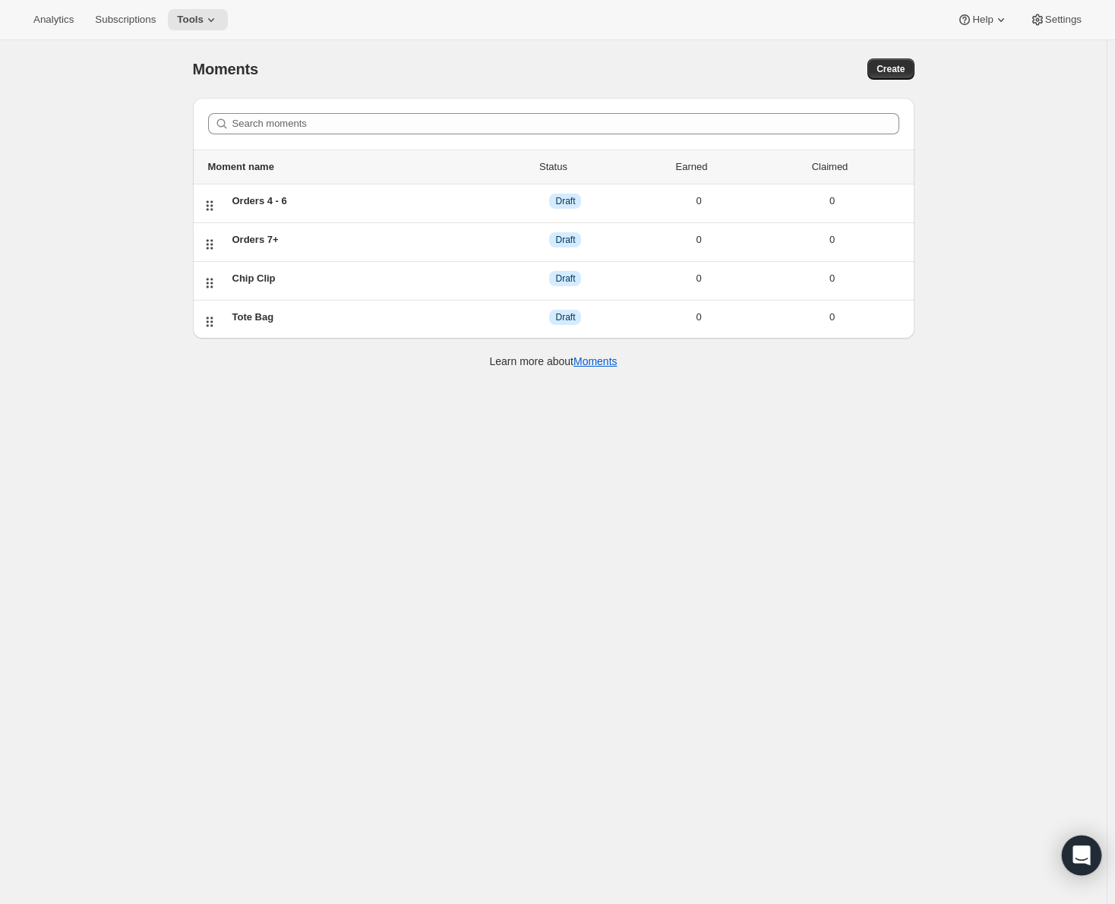
click at [1090, 849] on div "Open Intercom Messenger" at bounding box center [1081, 856] width 40 height 40
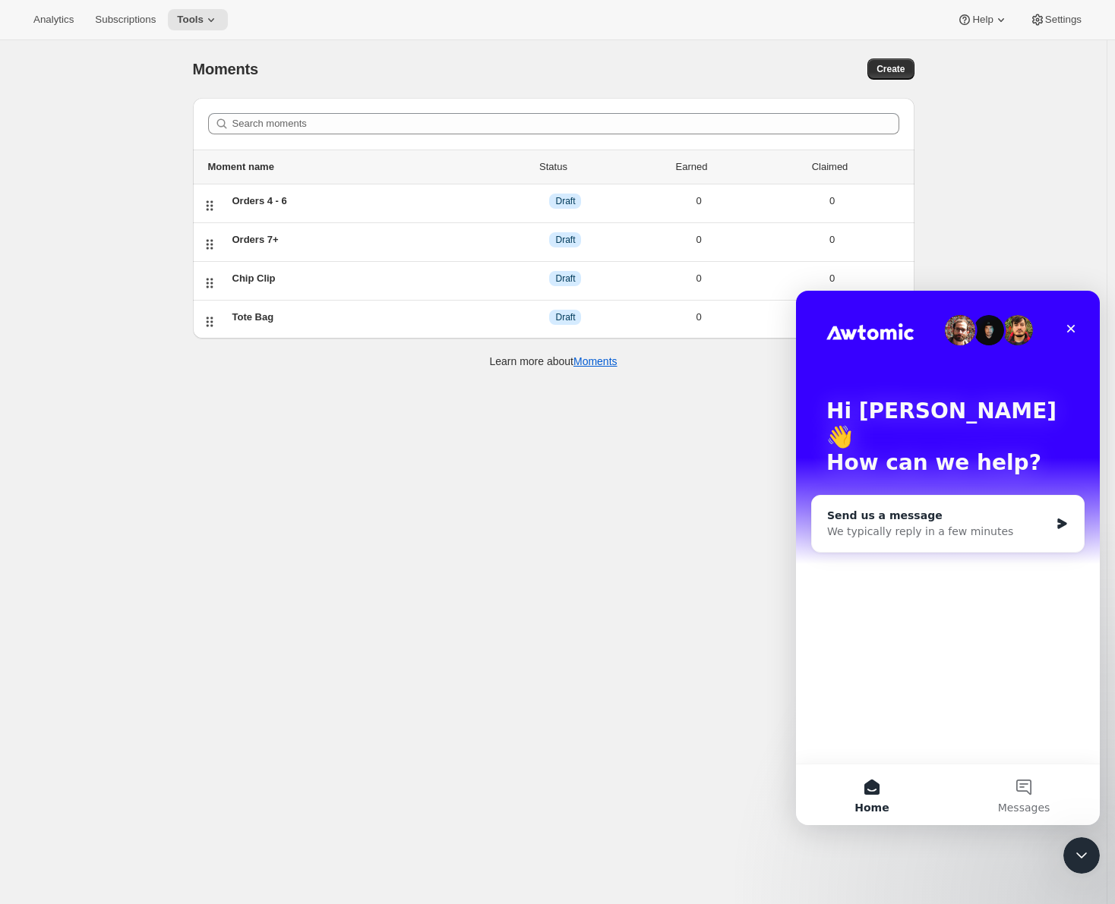
click at [938, 524] on div "We typically reply in a few minutes" at bounding box center [938, 532] width 222 height 16
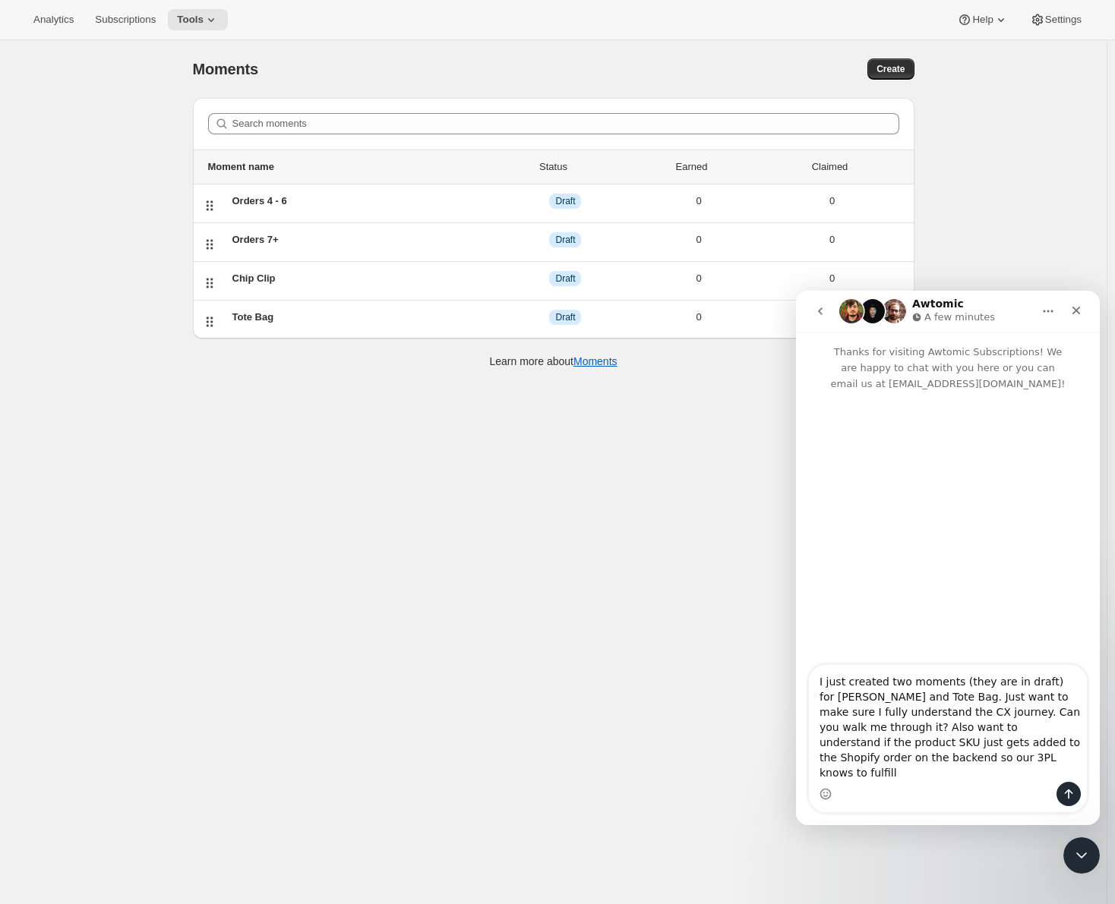
type textarea "I just created two moments (they are in draft) for [PERSON_NAME] and Tote Bag. …"
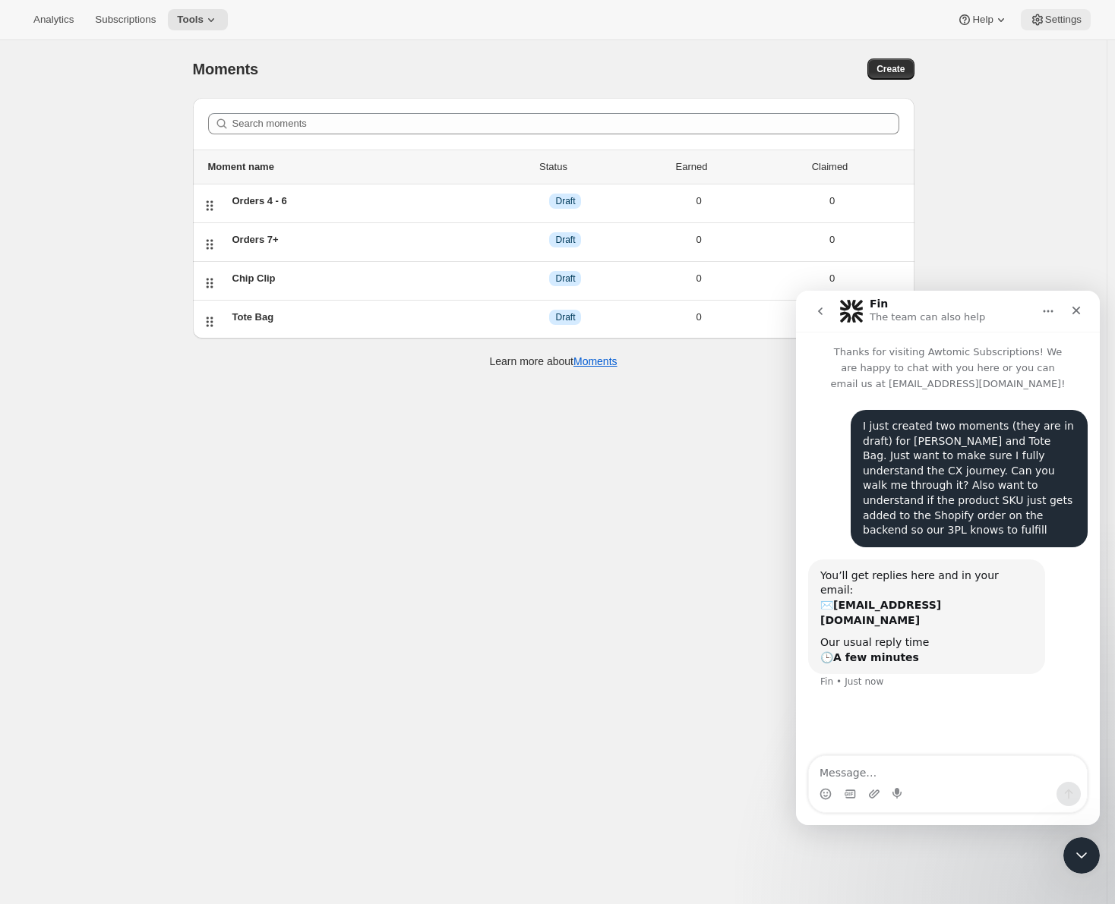
click at [1055, 16] on span "Settings" at bounding box center [1063, 20] width 36 height 12
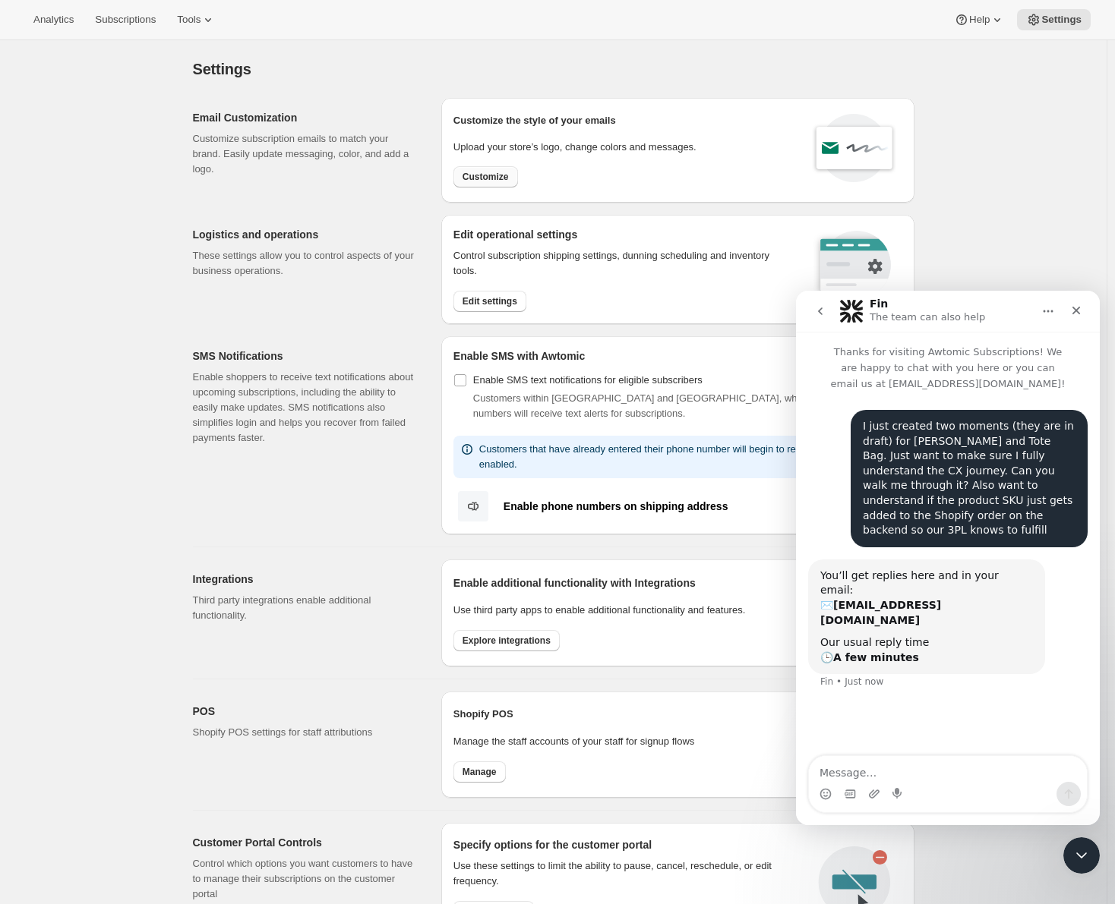
click at [498, 179] on span "Customize" at bounding box center [485, 177] width 46 height 12
select select "subscriptionMessage"
select select "5"
select select "15"
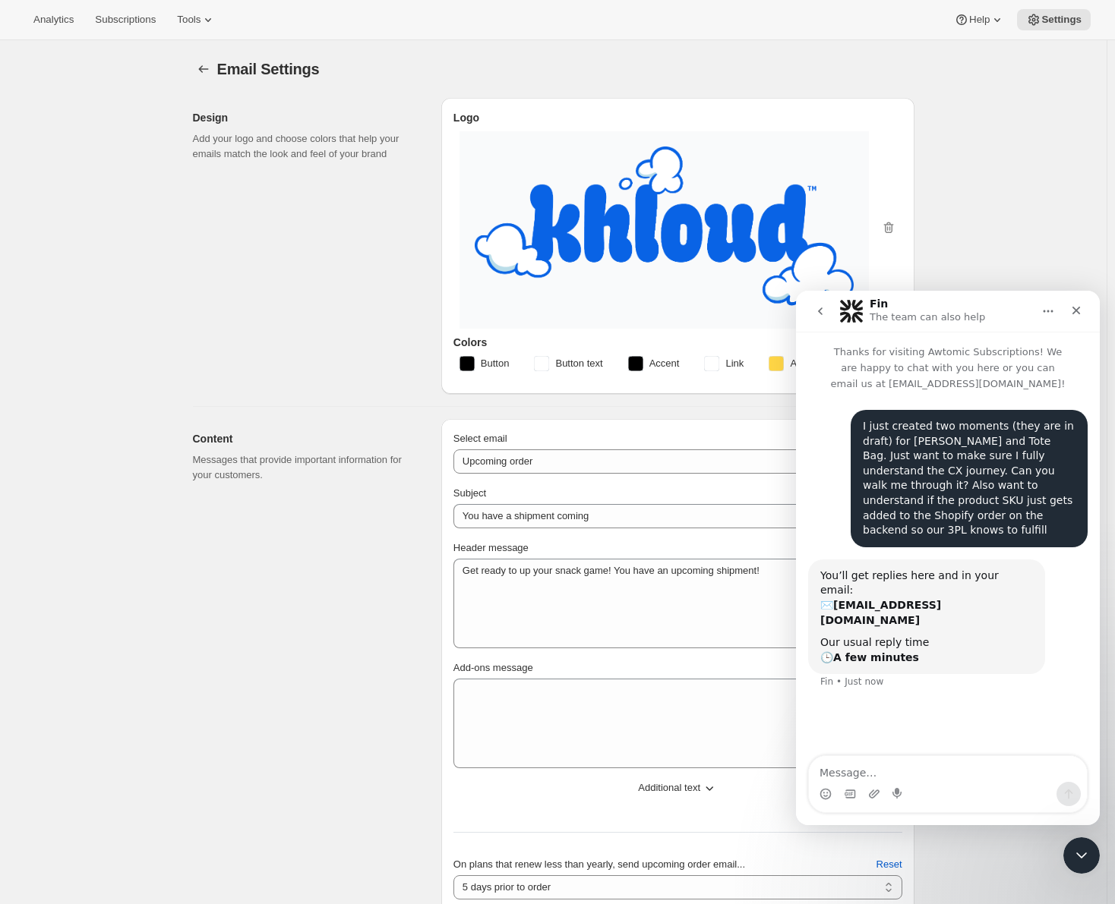
type textarea "Get ready to up your snack game! You have an upcoming shipment!"
type input "Khloud Food"
click at [982, 23] on span "Help" at bounding box center [979, 20] width 20 height 12
click at [862, 776] on textarea "Message…" at bounding box center [948, 769] width 278 height 26
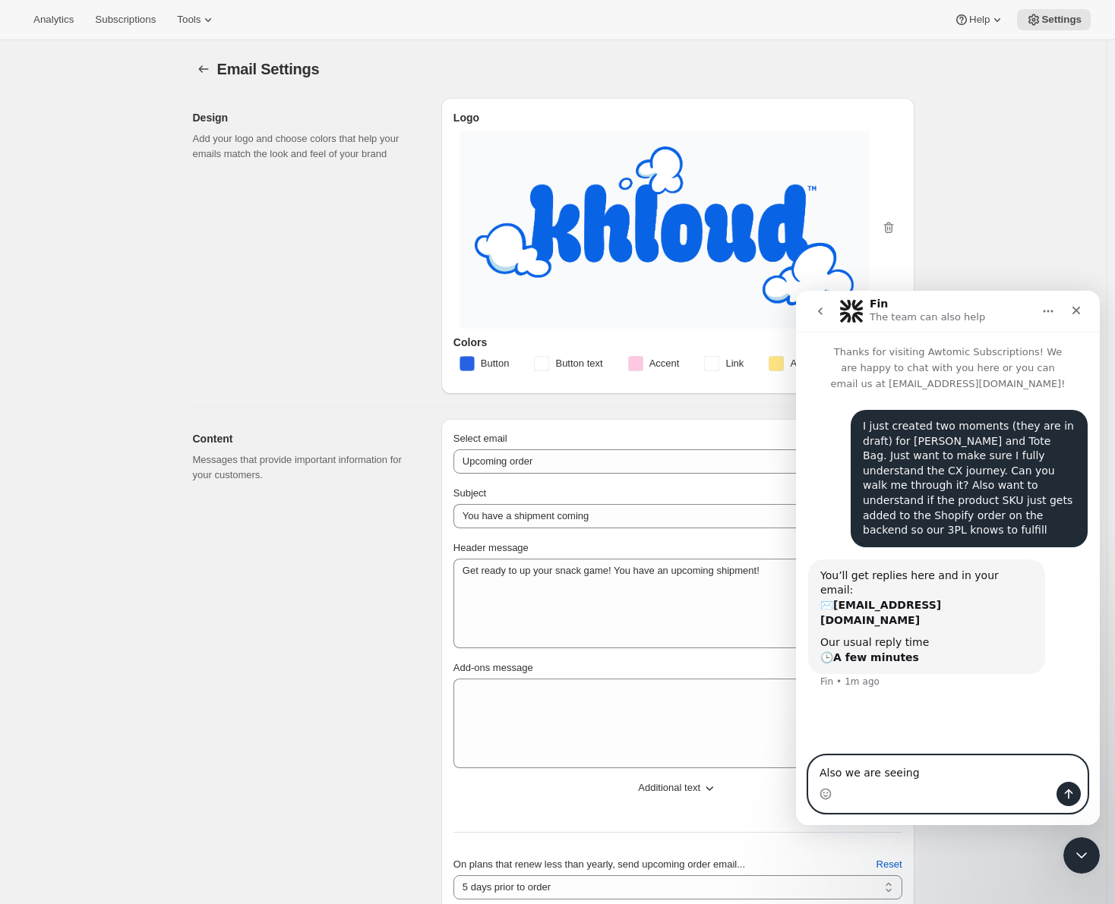
paste textarea "[EMAIL_ADDRESS][DOMAIN_NAME]"
type textarea "Also we are seeing [EMAIL_ADDRESS][DOMAIN_NAME] in our emails, can we change th…"
